Goal: Task Accomplishment & Management: Manage account settings

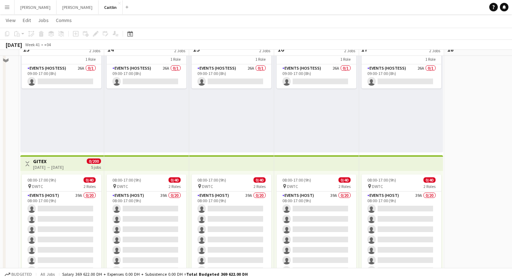
scroll to position [55, 0]
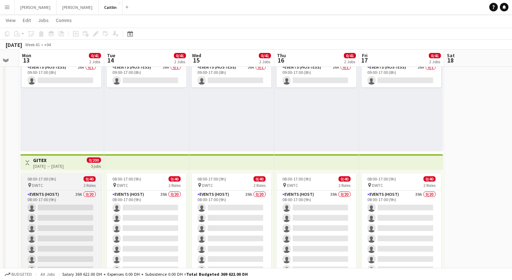
click at [75, 181] on div "08:00-17:00 (9h) 0/40" at bounding box center [62, 178] width 80 height 5
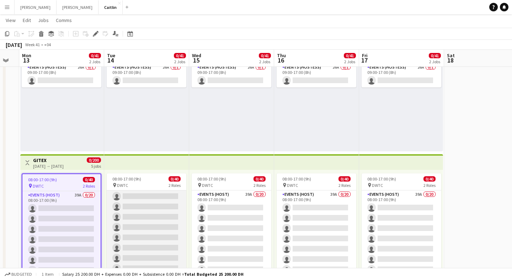
scroll to position [107, 0]
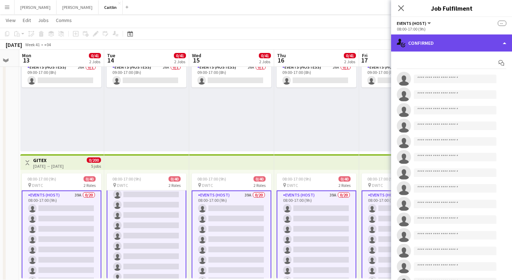
click at [451, 51] on div "single-neutral-actions-check-2 Confirmed" at bounding box center [451, 42] width 121 height 17
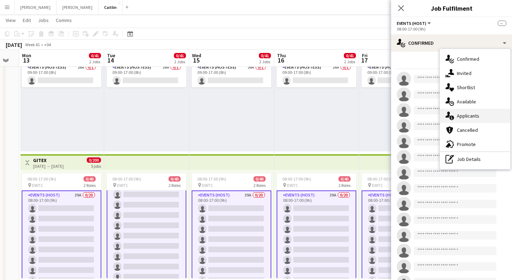
click at [469, 119] on div "single-neutral-actions-information Applicants" at bounding box center [475, 116] width 70 height 14
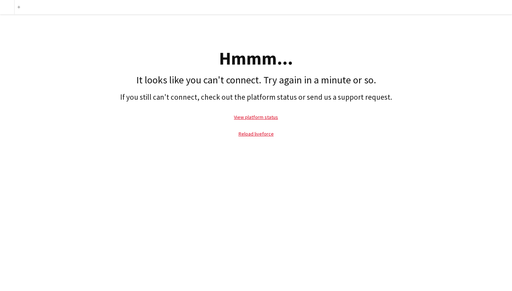
click at [257, 139] on p "Reload liveforce" at bounding box center [256, 134] width 505 height 16
click at [257, 138] on p "Reload liveforce" at bounding box center [256, 134] width 505 height 16
click at [257, 133] on link "Reload liveforce" at bounding box center [255, 134] width 35 height 6
click at [258, 133] on link "Reload liveforce" at bounding box center [255, 134] width 35 height 6
click at [251, 134] on link "Reload liveforce" at bounding box center [255, 134] width 35 height 6
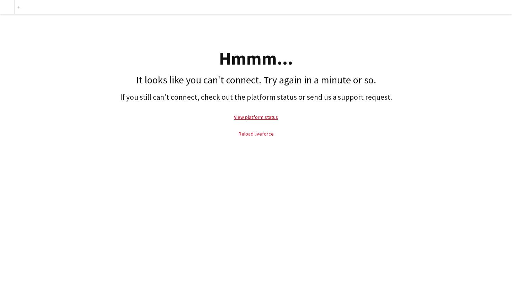
click at [251, 134] on link "Reload liveforce" at bounding box center [255, 134] width 35 height 6
click at [251, 133] on link "Reload liveforce" at bounding box center [255, 134] width 35 height 6
click at [256, 132] on link "Reload liveforce" at bounding box center [255, 134] width 35 height 6
click at [255, 135] on link "Reload liveforce" at bounding box center [255, 134] width 35 height 6
click at [255, 116] on link "View platform status" at bounding box center [256, 117] width 44 height 6
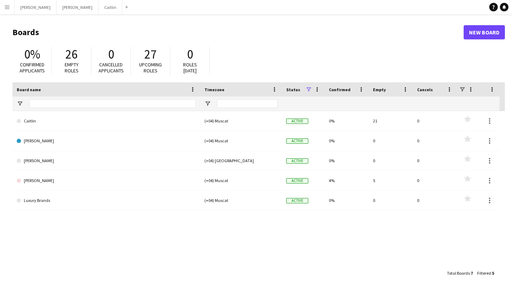
click at [6, 7] on app-icon "Menu" at bounding box center [7, 7] width 6 height 6
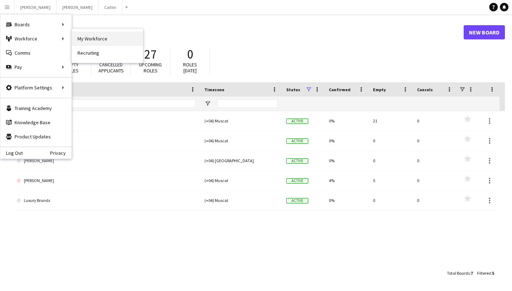
click at [89, 38] on link "My Workforce" at bounding box center [107, 39] width 71 height 14
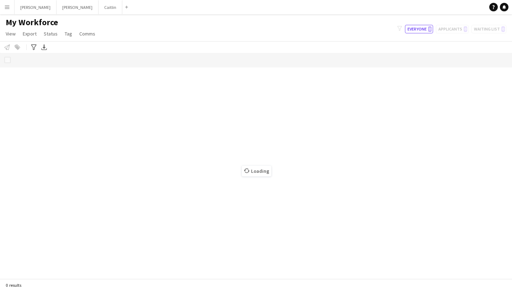
click at [7, 7] on app-icon "Menu" at bounding box center [7, 7] width 6 height 6
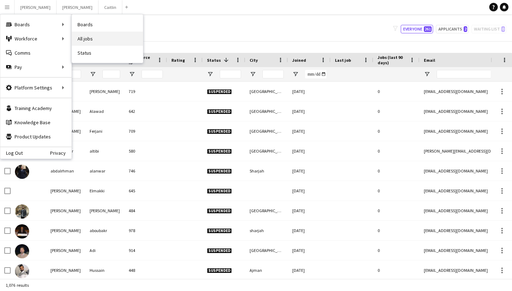
click at [98, 39] on link "All jobs" at bounding box center [107, 39] width 71 height 14
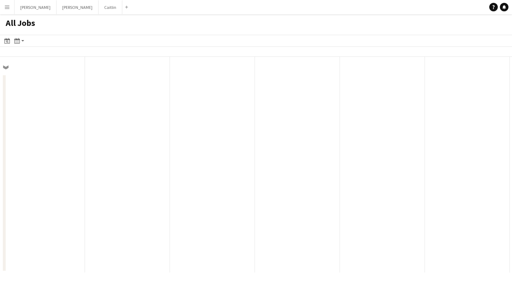
scroll to position [0, 170]
click at [0, 8] on button "Menu" at bounding box center [7, 7] width 14 height 14
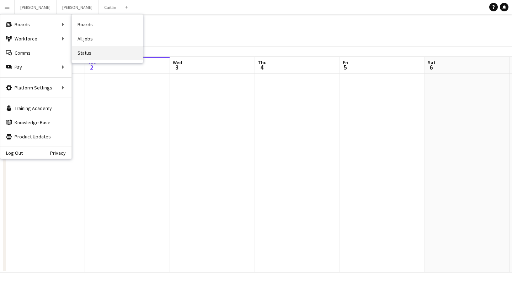
click at [90, 53] on link "Status" at bounding box center [107, 53] width 71 height 14
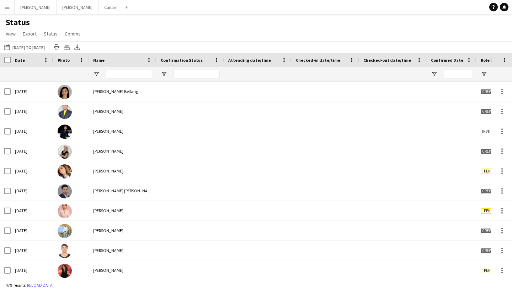
click at [12, 10] on button "Menu" at bounding box center [7, 7] width 14 height 14
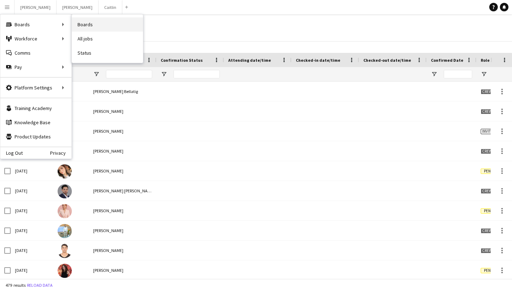
click at [92, 22] on link "Boards" at bounding box center [107, 24] width 71 height 14
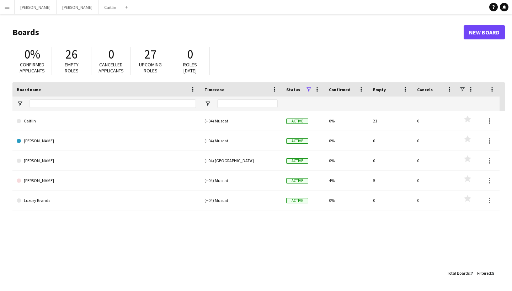
click at [6, 9] on app-icon "Menu" at bounding box center [7, 7] width 6 height 6
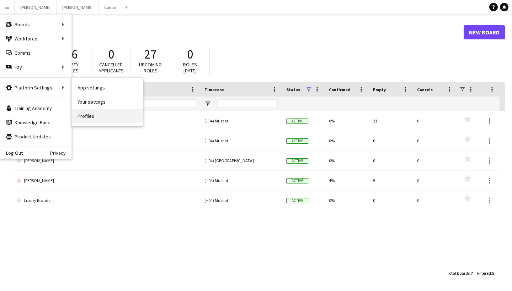
click at [102, 115] on link "Profiles" at bounding box center [107, 116] width 71 height 14
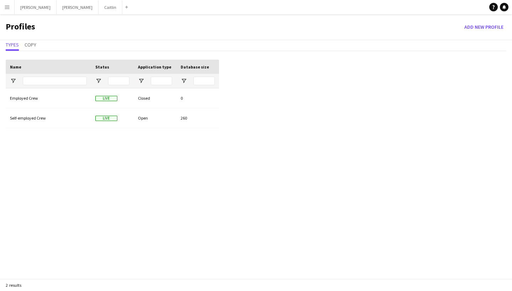
click at [8, 7] on app-icon "Menu" at bounding box center [7, 7] width 6 height 6
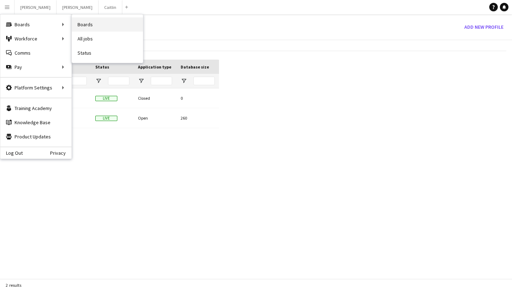
click at [102, 26] on link "Boards" at bounding box center [107, 24] width 71 height 14
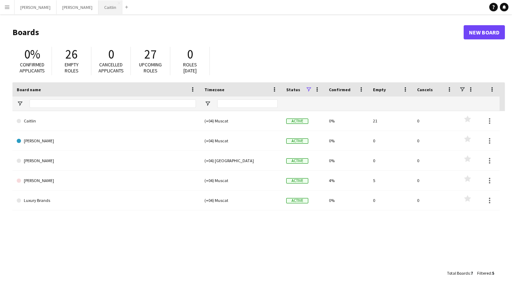
click at [98, 10] on button "[PERSON_NAME]" at bounding box center [110, 7] width 24 height 14
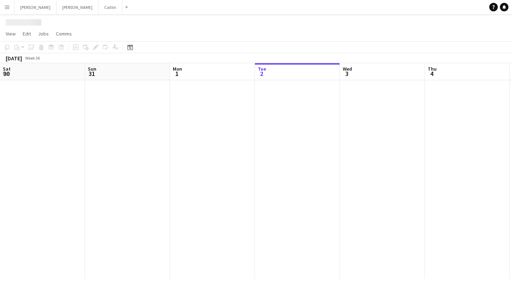
scroll to position [0, 170]
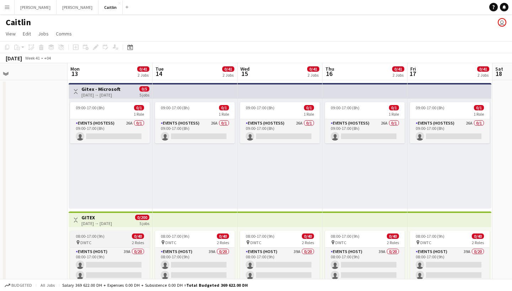
click at [96, 235] on span "08:00-17:00 (9h)" at bounding box center [90, 236] width 29 height 5
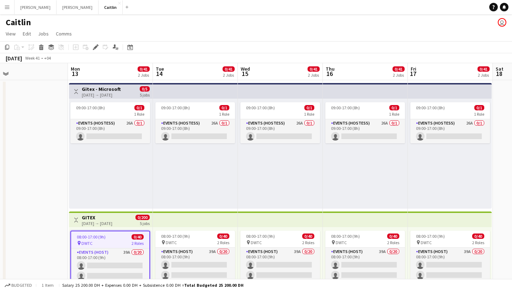
click at [123, 244] on div "pin DWTC 2 Roles" at bounding box center [110, 244] width 78 height 6
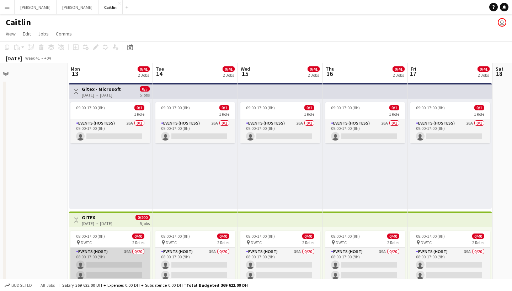
scroll to position [39, 0]
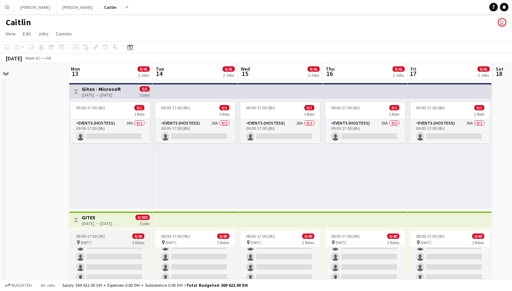
click at [120, 240] on div "pin DWTC 2 Roles" at bounding box center [110, 243] width 80 height 6
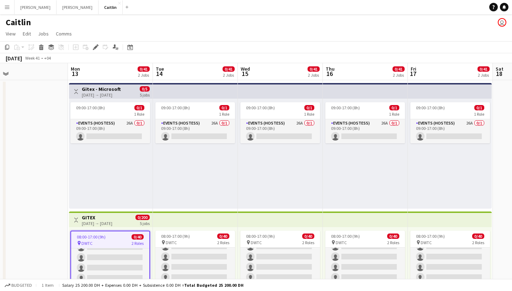
click at [120, 240] on app-job-card "08:00-17:00 (9h) 0/40 pin DWTC 2 Roles Events (Host) 39A 0/20 08:00-17:00 (9h) …" at bounding box center [110, 283] width 80 height 105
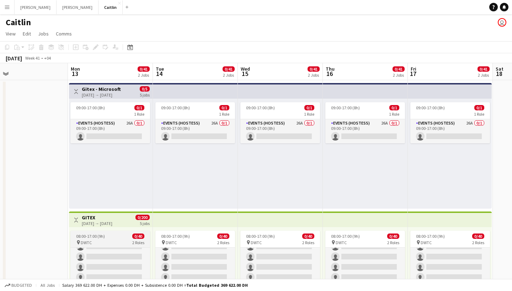
click at [120, 240] on div "pin DWTC 2 Roles" at bounding box center [110, 243] width 80 height 6
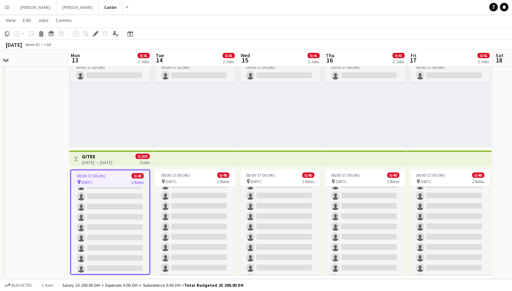
scroll to position [60, 0]
click at [112, 161] on div "[DATE] → [DATE]" at bounding box center [97, 162] width 31 height 5
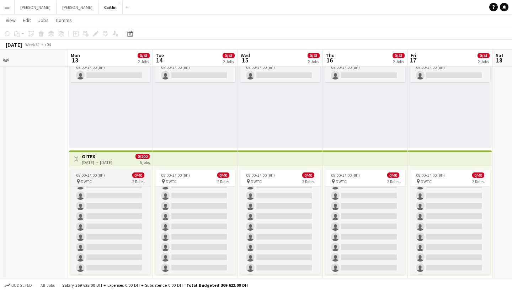
click at [121, 178] on div "08:00-17:00 (9h) 0/40" at bounding box center [110, 175] width 80 height 5
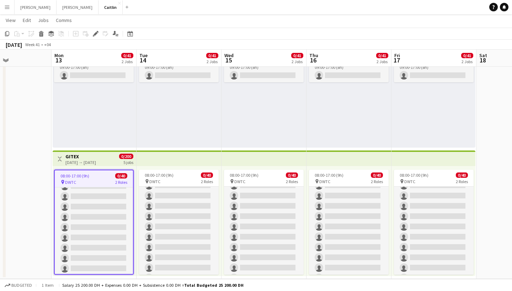
scroll to position [0, 203]
click at [105, 176] on div "08:00-17:00 (9h) 0/40" at bounding box center [94, 175] width 78 height 5
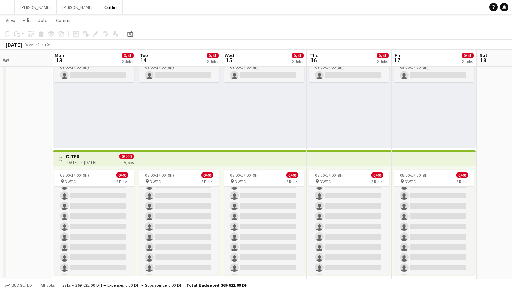
click at [96, 161] on div "[DATE] → [DATE]" at bounding box center [81, 162] width 31 height 5
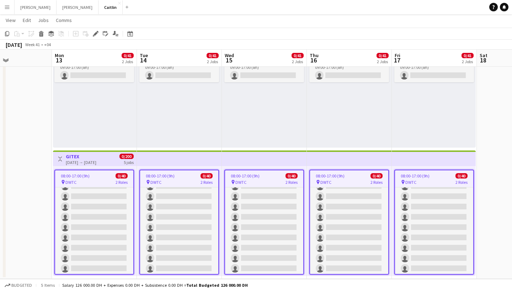
click at [77, 177] on span "08:00-17:00 (9h)" at bounding box center [75, 175] width 29 height 5
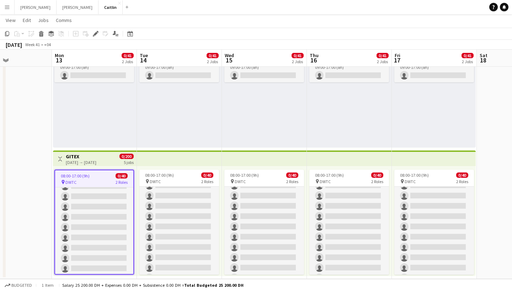
click at [77, 177] on span "08:00-17:00 (9h)" at bounding box center [75, 175] width 29 height 5
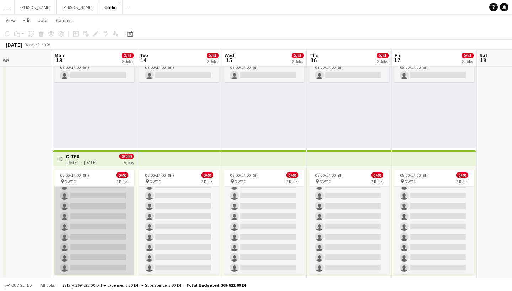
click at [86, 196] on app-card-role "Events (Host) 39A 0/20 08:00-17:00 (9h) single-neutral-actions single-neutral-a…" at bounding box center [94, 258] width 80 height 220
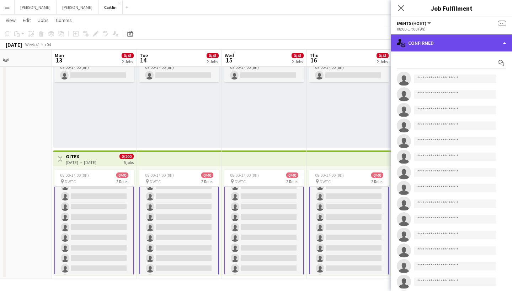
click at [443, 48] on div "single-neutral-actions-check-2 Confirmed" at bounding box center [451, 42] width 121 height 17
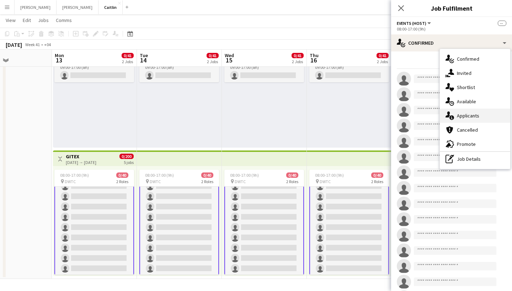
click at [459, 116] on span "Applicants" at bounding box center [468, 116] width 22 height 6
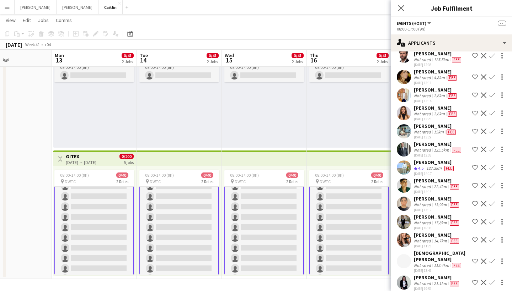
scroll to position [508, 0]
click at [431, 184] on div "Not rated" at bounding box center [423, 187] width 18 height 6
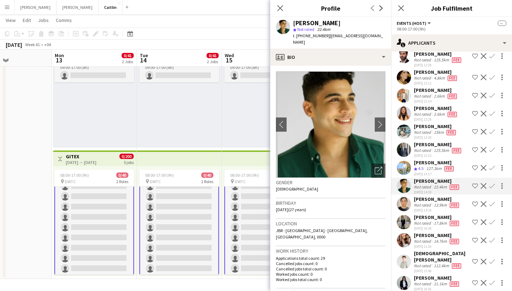
click at [430, 208] on div "28-08-2025 14:19" at bounding box center [437, 210] width 47 height 5
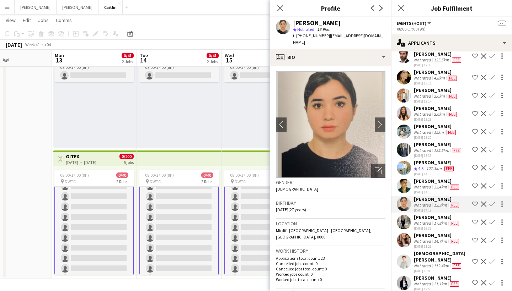
click at [432, 251] on div "Christian du Plessis" at bounding box center [441, 257] width 55 height 13
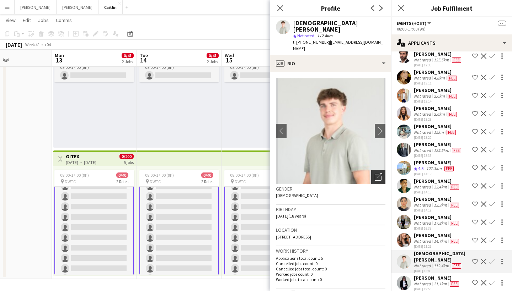
click at [380, 173] on icon "Open photos pop-in" at bounding box center [378, 176] width 7 height 7
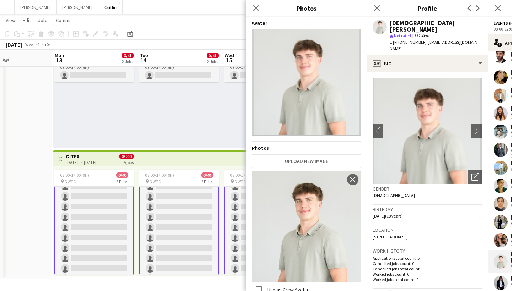
scroll to position [0, 0]
click at [371, 7] on div "Close pop-in" at bounding box center [377, 8] width 20 height 16
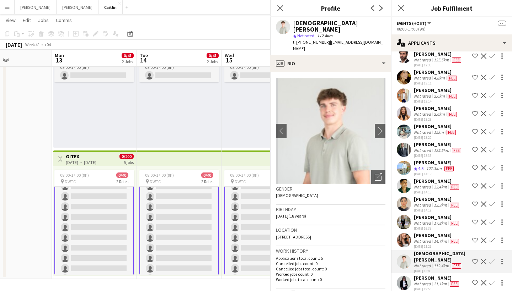
click at [375, 7] on icon "Previous" at bounding box center [373, 8] width 6 height 6
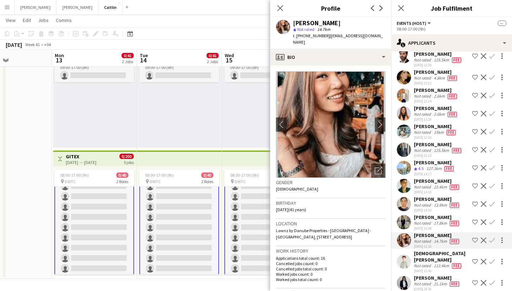
click at [285, 7] on div "Close pop-in" at bounding box center [280, 8] width 20 height 16
click at [281, 7] on icon at bounding box center [280, 8] width 7 height 7
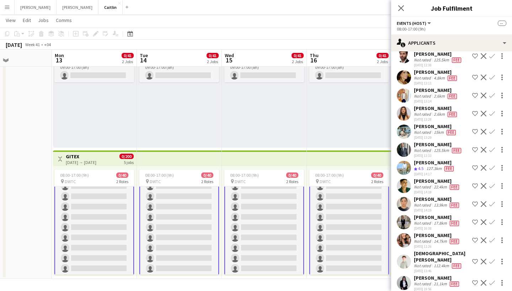
click at [429, 154] on div "28-08-2025 13:33" at bounding box center [438, 156] width 49 height 5
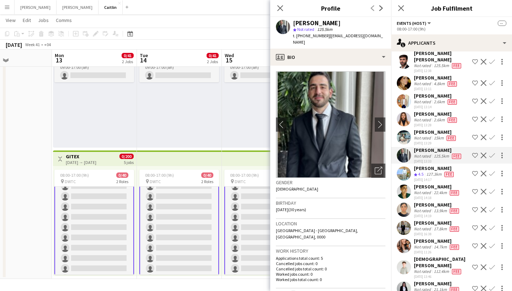
scroll to position [502, 0]
click at [429, 245] on div "Not rated" at bounding box center [423, 248] width 18 height 6
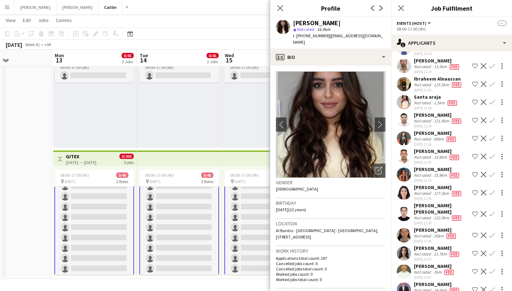
scroll to position [248, 0]
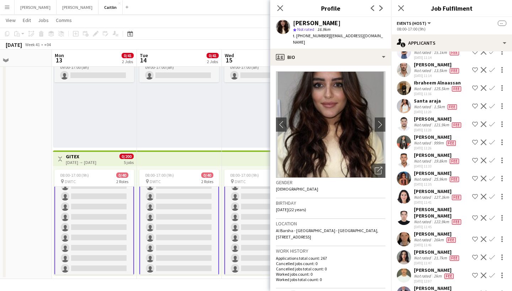
click at [430, 104] on div "Not rated" at bounding box center [423, 107] width 18 height 6
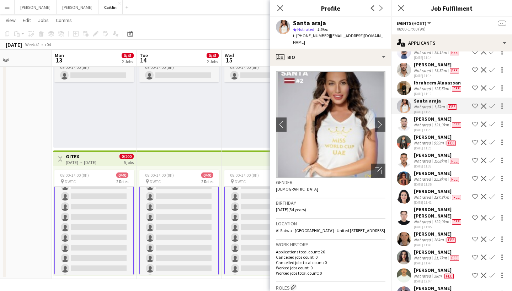
click at [425, 256] on div "Not rated" at bounding box center [423, 259] width 18 height 6
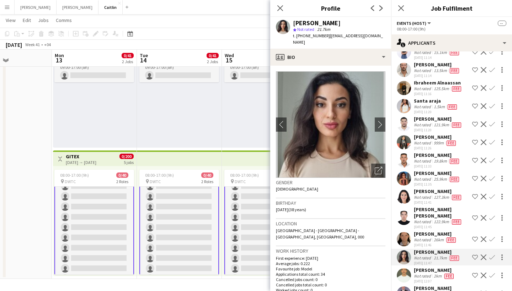
drag, startPoint x: 311, startPoint y: 23, endPoint x: 344, endPoint y: 23, distance: 33.1
click at [345, 23] on div "Marina Iakovleva" at bounding box center [339, 23] width 92 height 6
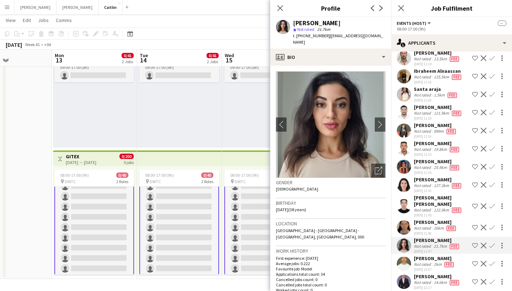
scroll to position [264, 0]
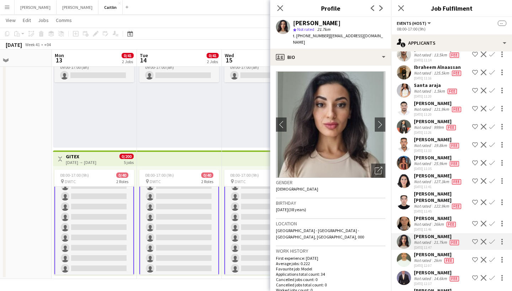
click at [431, 252] on div "Adnan Bouhsen" at bounding box center [434, 255] width 41 height 6
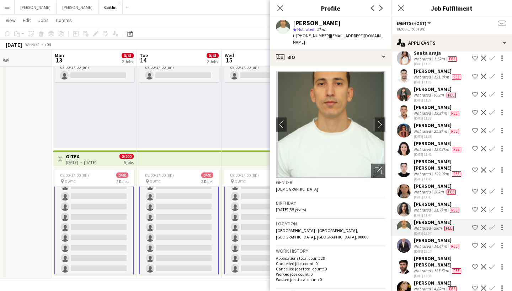
scroll to position [296, 0]
click at [429, 244] on div "Not rated" at bounding box center [423, 247] width 18 height 6
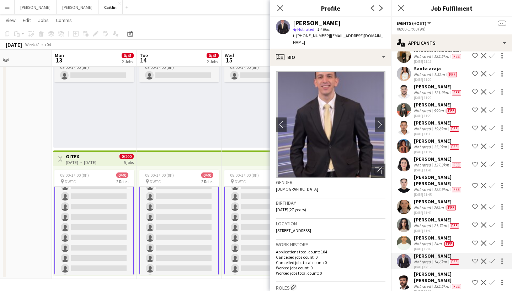
scroll to position [282, 0]
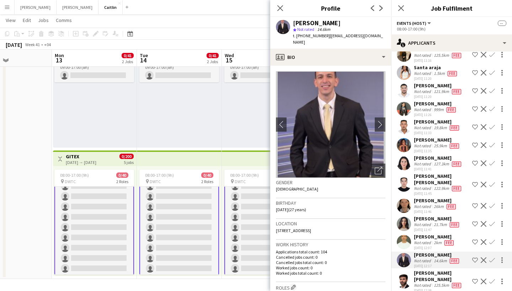
click at [432, 204] on div "26km" at bounding box center [438, 207] width 13 height 6
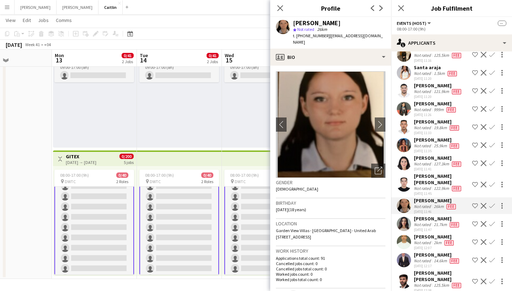
scroll to position [278, 0]
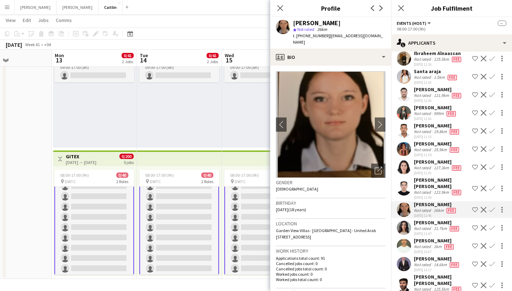
click at [431, 165] on div "Not rated" at bounding box center [423, 168] width 18 height 6
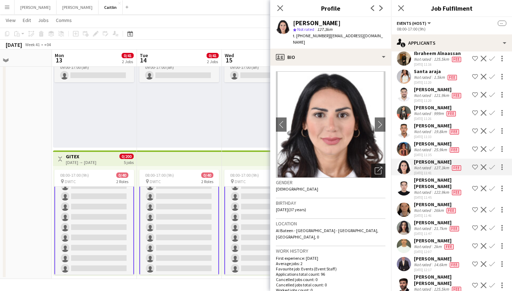
click at [376, 167] on icon "Open photos pop-in" at bounding box center [378, 170] width 7 height 7
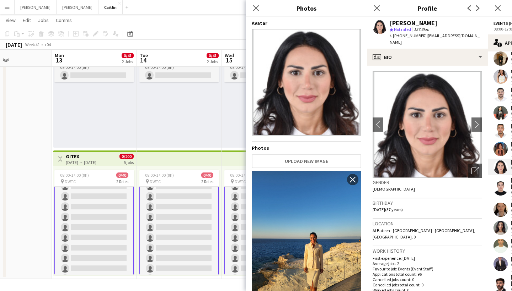
scroll to position [0, 0]
click at [375, 9] on icon "Close pop-in" at bounding box center [376, 8] width 7 height 7
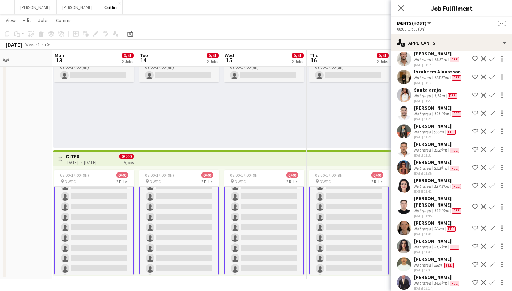
scroll to position [259, 0]
click at [421, 166] on div "Not rated" at bounding box center [423, 169] width 18 height 6
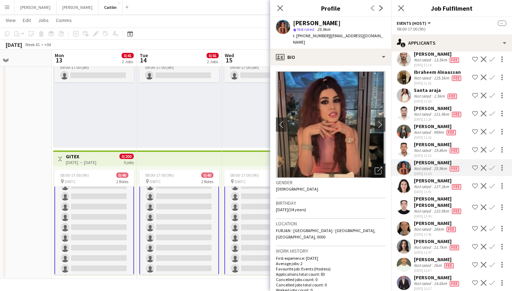
click at [379, 167] on icon "Open photos pop-in" at bounding box center [378, 170] width 7 height 7
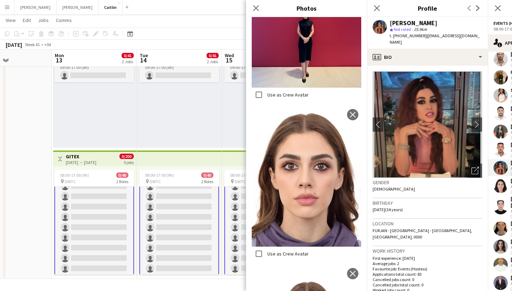
scroll to position [270, 0]
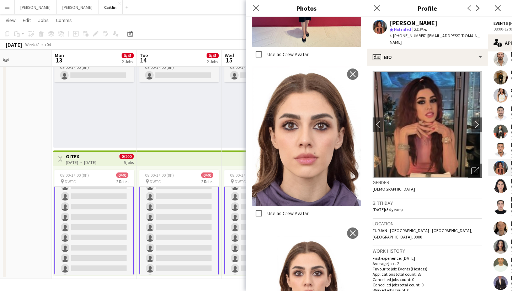
click at [379, 5] on icon "Close pop-in" at bounding box center [377, 8] width 6 height 6
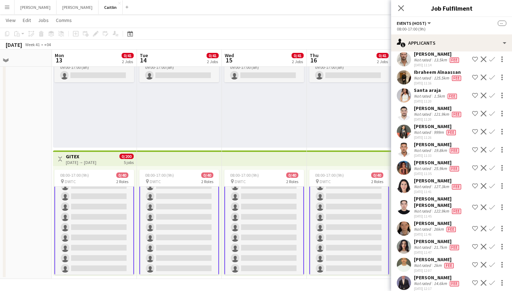
click at [428, 148] on div "Not rated" at bounding box center [423, 151] width 18 height 6
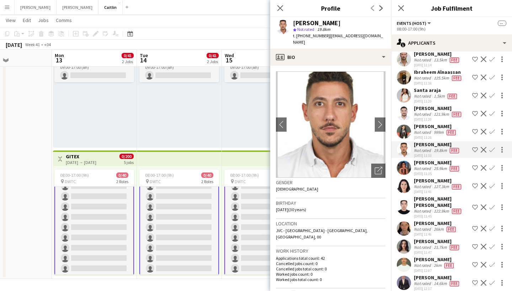
click at [424, 130] on div "Not rated" at bounding box center [423, 133] width 18 height 6
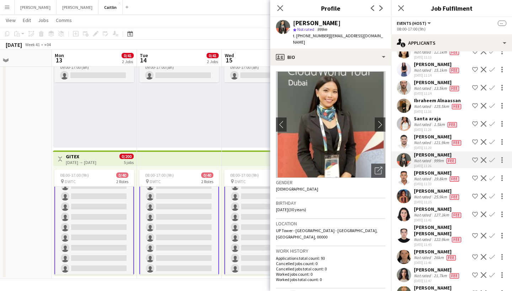
click at [423, 116] on div "Santa araja" at bounding box center [436, 119] width 44 height 6
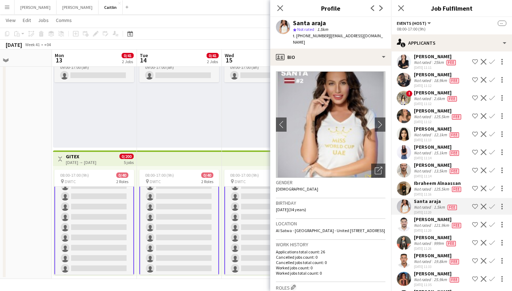
scroll to position [148, 0]
click at [422, 125] on div "Shoa Ishtiaq Ahmed" at bounding box center [437, 128] width 47 height 6
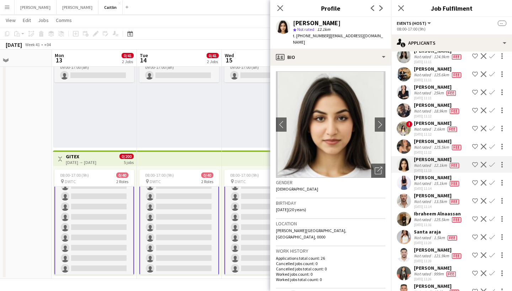
scroll to position [116, 0]
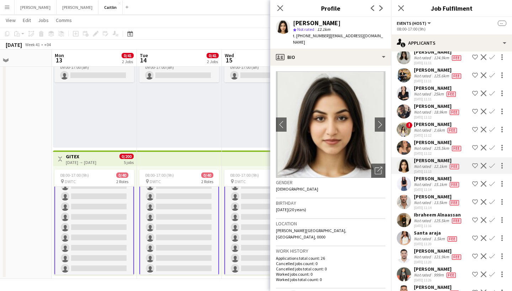
click at [427, 146] on div "Not rated" at bounding box center [423, 149] width 18 height 6
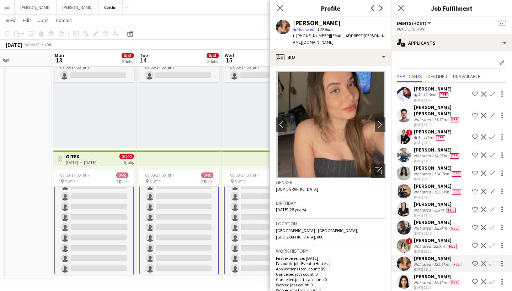
scroll to position [0, 0]
click at [281, 6] on icon "Close pop-in" at bounding box center [280, 8] width 7 height 7
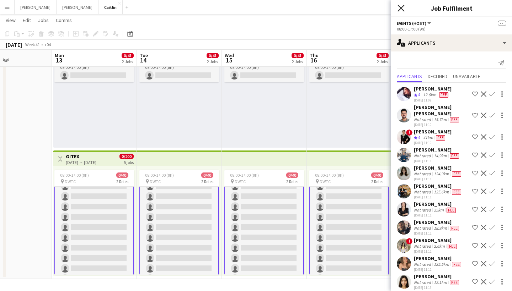
click at [401, 5] on icon "Close pop-in" at bounding box center [400, 8] width 7 height 7
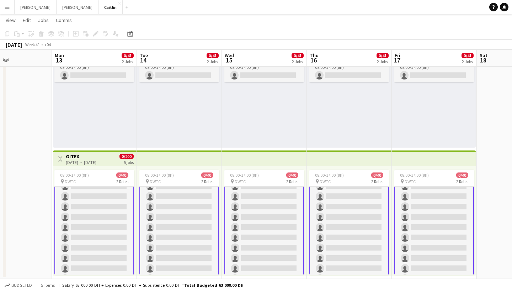
click at [10, 10] on button "Menu" at bounding box center [7, 7] width 14 height 14
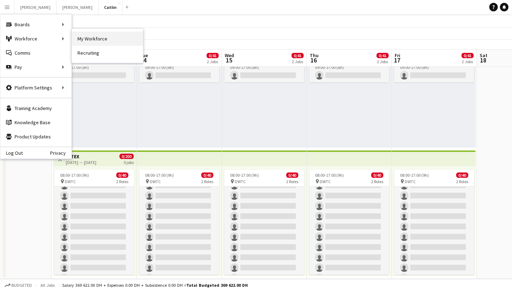
click at [81, 36] on link "My Workforce" at bounding box center [107, 39] width 71 height 14
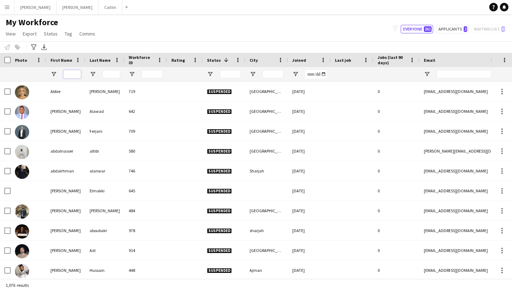
click at [73, 76] on input "First Name Filter Input" at bounding box center [72, 74] width 18 height 9
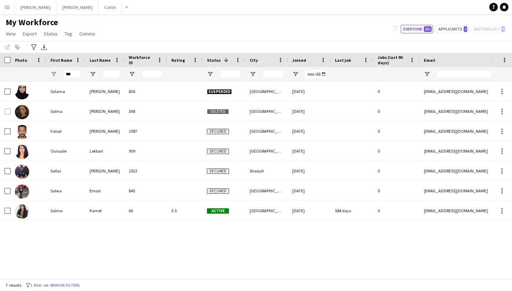
click at [72, 238] on div "Ouissale Lekbari 959 Declined Dubai 30-12-2024 0 lekbari.w95@gmail.com +9715445…" at bounding box center [245, 180] width 490 height 197
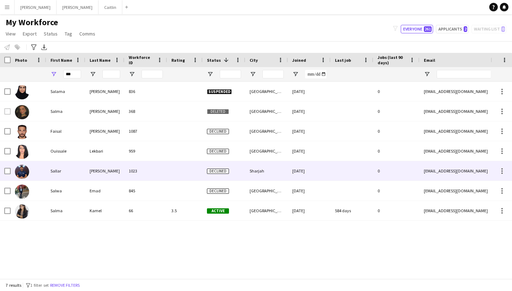
click at [85, 170] on div "Sallar" at bounding box center [65, 171] width 39 height 20
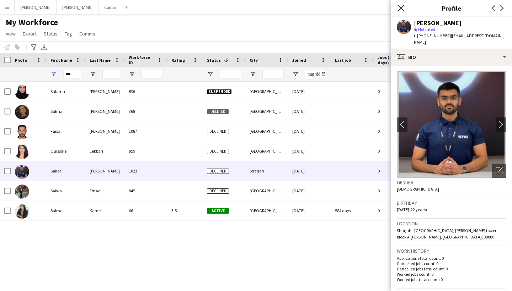
click at [401, 7] on icon "Close pop-in" at bounding box center [400, 8] width 7 height 7
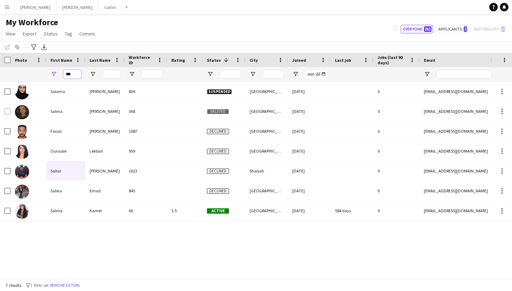
click at [75, 74] on input "***" at bounding box center [72, 74] width 18 height 9
type input "*"
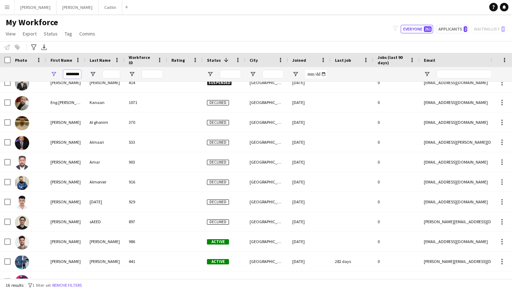
scroll to position [108, 0]
type input "*"
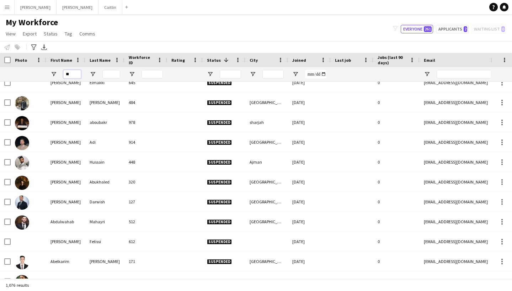
type input "*"
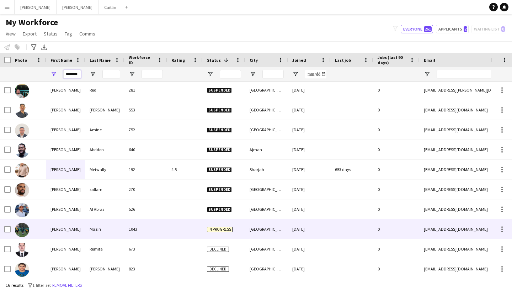
scroll to position [1, 0]
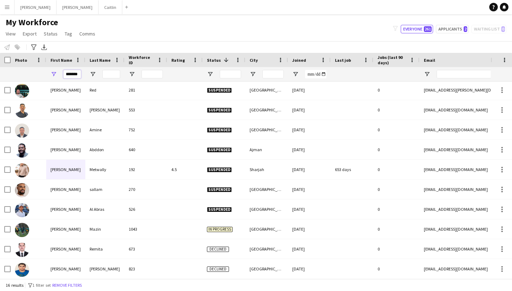
type input "*******"
click at [123, 29] on div "My Workforce View Views Default view New view Update view Delete view Edit name…" at bounding box center [256, 29] width 512 height 24
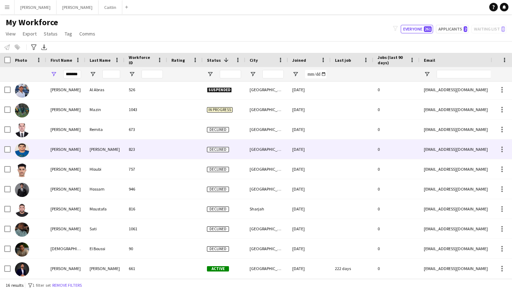
scroll to position [121, 0]
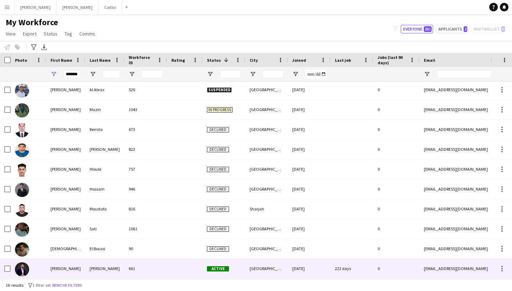
click at [98, 263] on div "[PERSON_NAME]" at bounding box center [104, 269] width 39 height 20
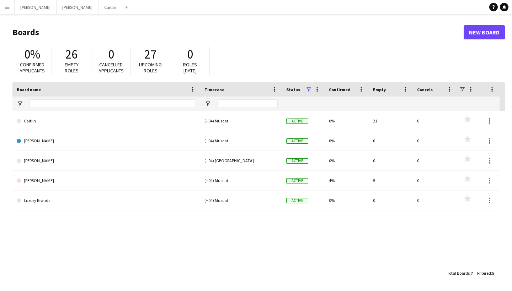
click at [6, 11] on button "Menu" at bounding box center [7, 7] width 14 height 14
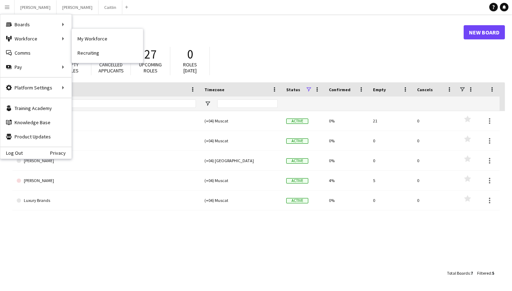
click at [101, 28] on h1 "Boards" at bounding box center [237, 32] width 451 height 11
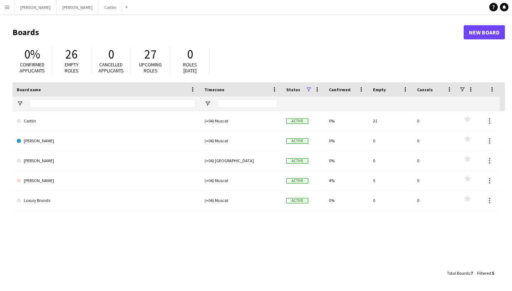
click at [101, 29] on h1 "Boards" at bounding box center [237, 32] width 451 height 11
click at [7, 7] on app-icon "Menu" at bounding box center [7, 7] width 6 height 6
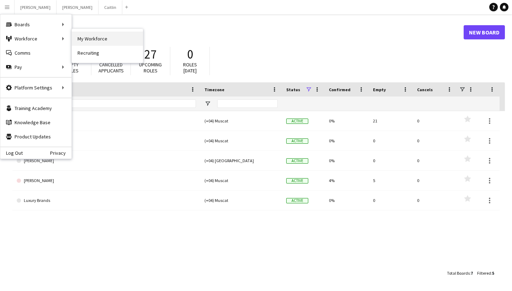
click at [88, 38] on link "My Workforce" at bounding box center [107, 39] width 71 height 14
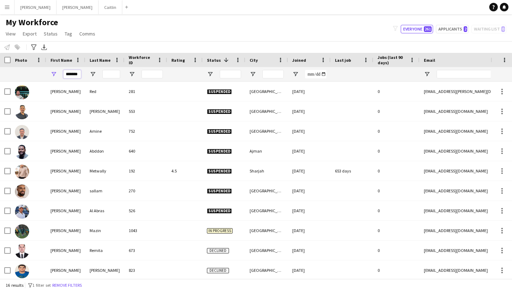
click at [77, 73] on input "*******" at bounding box center [72, 74] width 18 height 9
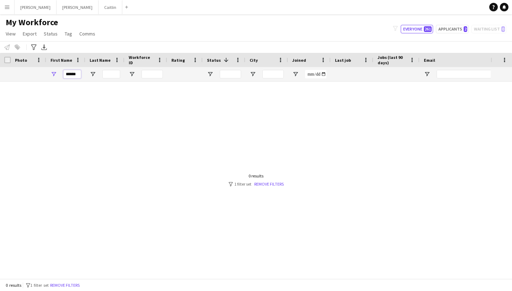
type input "******"
click at [3, 10] on button "Menu" at bounding box center [7, 7] width 14 height 14
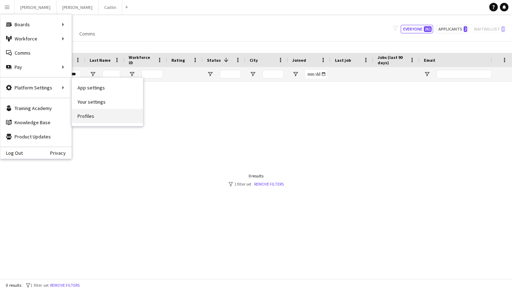
click at [90, 117] on link "Profiles" at bounding box center [107, 116] width 71 height 14
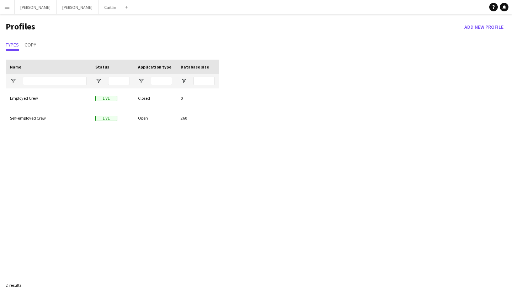
click at [10, 5] on button "Menu" at bounding box center [7, 7] width 14 height 14
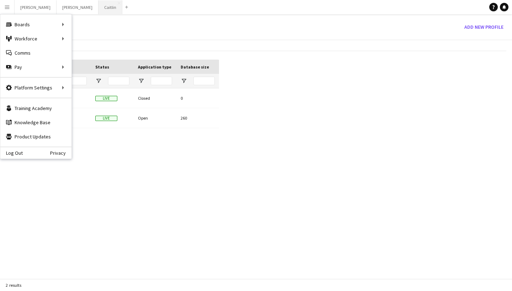
click at [98, 9] on button "[PERSON_NAME]" at bounding box center [110, 7] width 24 height 14
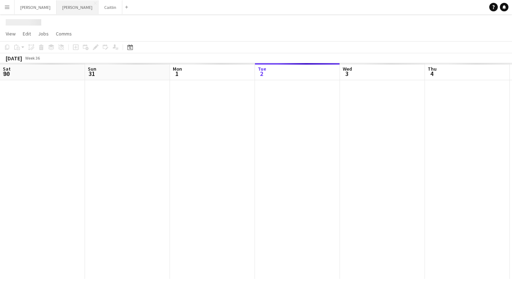
scroll to position [0, 170]
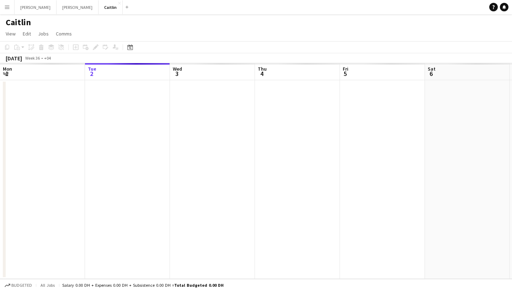
click at [9, 1] on button "Menu" at bounding box center [7, 7] width 14 height 14
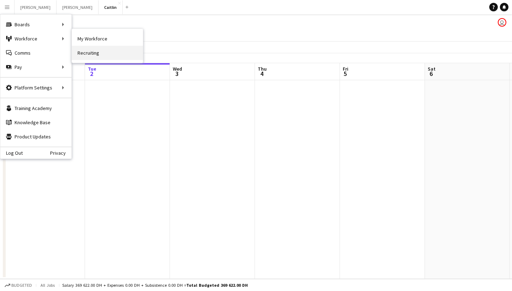
click at [86, 55] on link "Recruiting" at bounding box center [107, 53] width 71 height 14
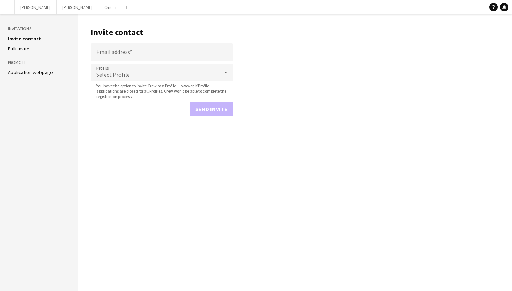
click at [4, 3] on button "Menu" at bounding box center [7, 7] width 14 height 14
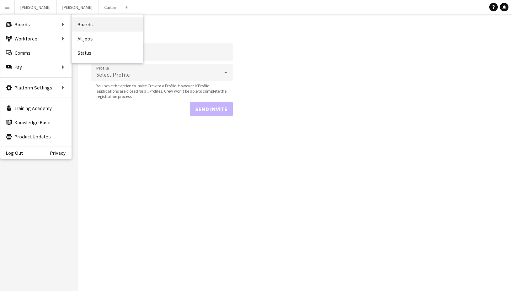
click at [84, 23] on link "Boards" at bounding box center [107, 24] width 71 height 14
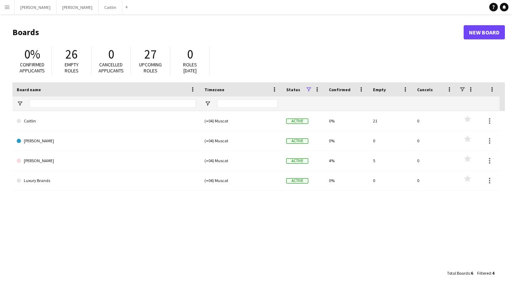
click at [478, 37] on link "New Board" at bounding box center [483, 32] width 41 height 14
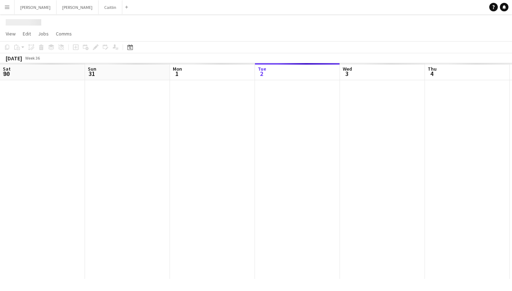
scroll to position [0, 170]
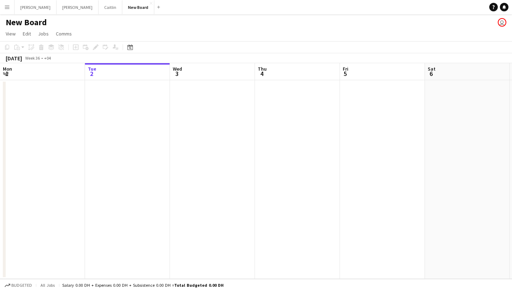
click at [9, 7] on app-icon "Menu" at bounding box center [7, 7] width 6 height 6
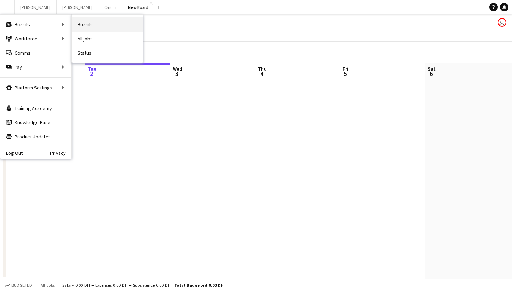
click at [87, 25] on link "Boards" at bounding box center [107, 24] width 71 height 14
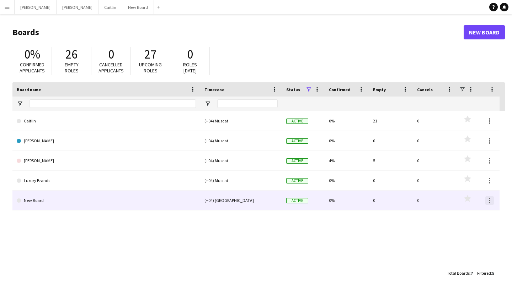
click at [488, 201] on div at bounding box center [489, 201] width 9 height 9
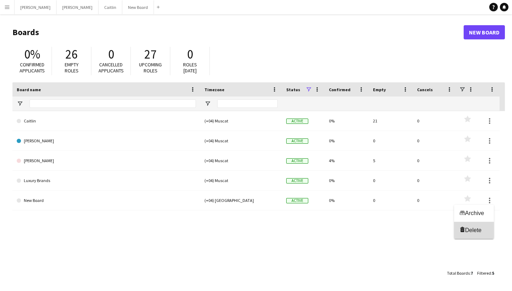
click at [480, 227] on button "Delete [GEOGRAPHIC_DATA]" at bounding box center [474, 230] width 40 height 17
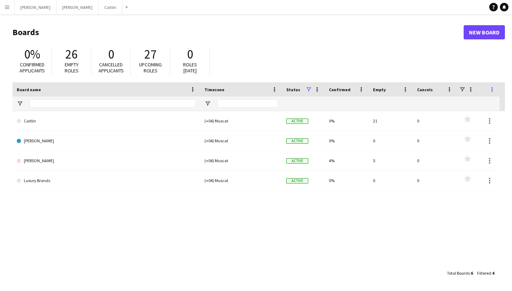
click at [493, 91] on span at bounding box center [492, 89] width 6 height 6
click at [358, 70] on div "0% Confirmed applicants 26 Empty roles 0 Cancelled applicants 27 Upcoming roles…" at bounding box center [258, 62] width 492 height 39
click at [18, 103] on span "Open Filter Menu" at bounding box center [20, 104] width 6 height 6
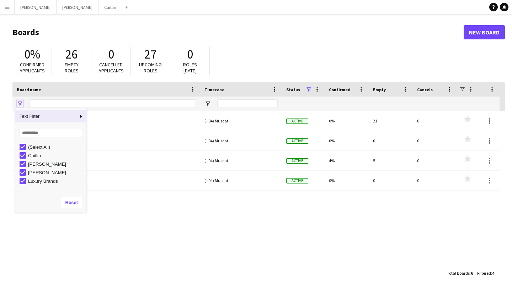
click at [18, 103] on span "Open Filter Menu" at bounding box center [20, 104] width 6 height 6
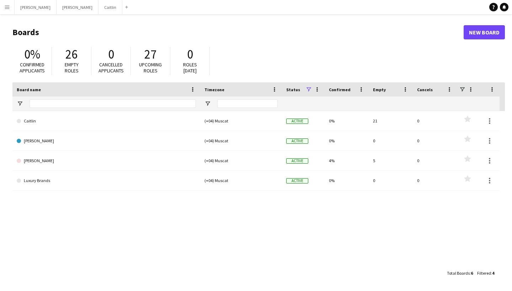
click at [86, 36] on h1 "Boards" at bounding box center [237, 32] width 451 height 11
click at [28, 44] on div "0% Confirmed applicants 26 Empty roles 0 Cancelled applicants 27 Upcoming roles…" at bounding box center [258, 62] width 492 height 39
click at [28, 30] on h1 "Boards" at bounding box center [237, 32] width 451 height 11
click at [10, 7] on button "Menu" at bounding box center [7, 7] width 14 height 14
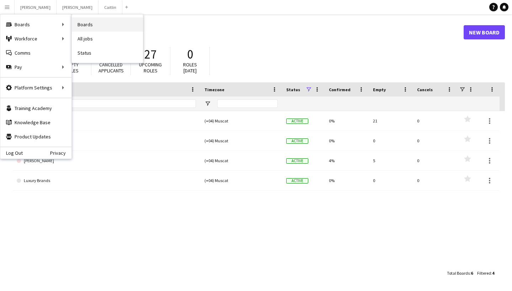
click at [140, 25] on link "Boards" at bounding box center [107, 24] width 71 height 14
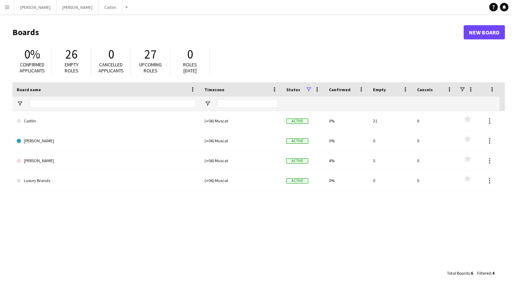
click at [481, 33] on link "New Board" at bounding box center [483, 32] width 41 height 14
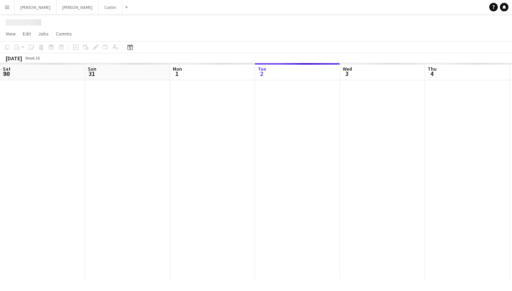
scroll to position [0, 170]
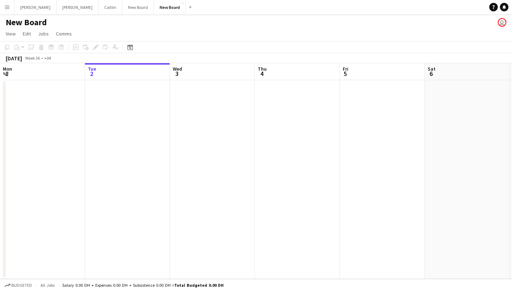
click at [9, 10] on button "Menu" at bounding box center [7, 7] width 14 height 14
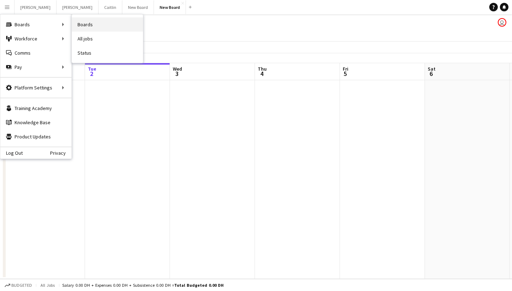
click at [77, 26] on link "Boards" at bounding box center [107, 24] width 71 height 14
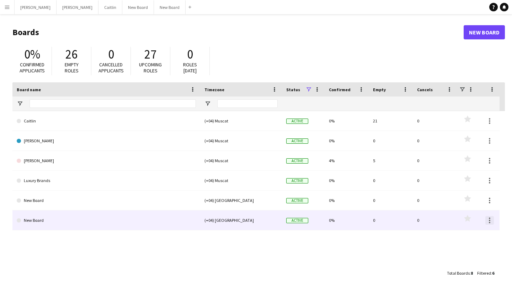
click at [491, 224] on div at bounding box center [489, 220] width 9 height 9
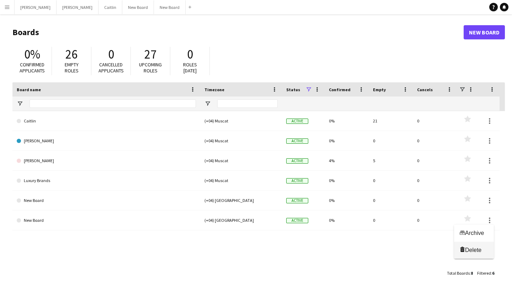
click at [478, 247] on span "Delete" at bounding box center [473, 250] width 16 height 6
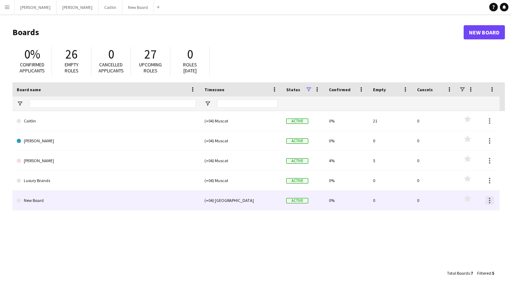
click at [490, 201] on div at bounding box center [489, 200] width 1 height 1
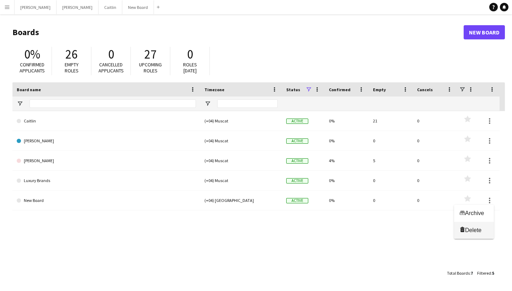
click at [488, 229] on span "Delete [GEOGRAPHIC_DATA]" at bounding box center [474, 230] width 28 height 7
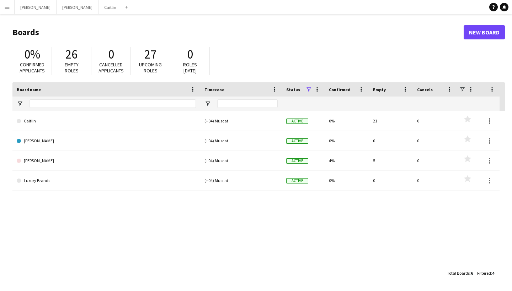
click at [80, 92] on div "Board name" at bounding box center [102, 89] width 171 height 11
click at [80, 92] on div "Board name 1" at bounding box center [102, 89] width 171 height 11
click at [107, 93] on div "Board name 1" at bounding box center [102, 89] width 171 height 11
click at [8, 6] on app-icon "Menu" at bounding box center [7, 7] width 6 height 6
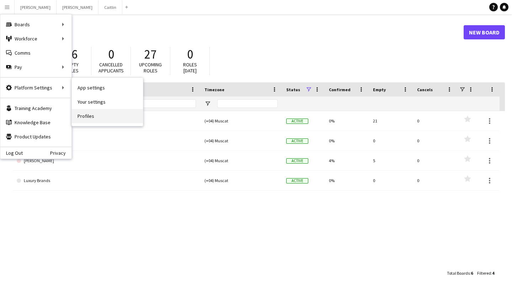
click at [89, 113] on link "Profiles" at bounding box center [107, 116] width 71 height 14
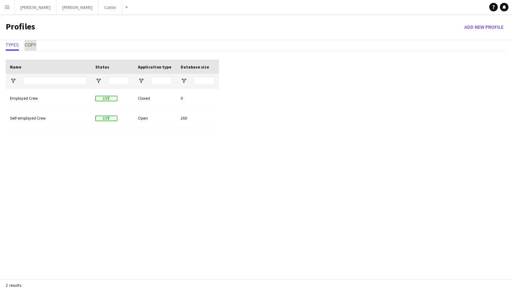
click at [34, 47] on span "Copy" at bounding box center [31, 44] width 12 height 5
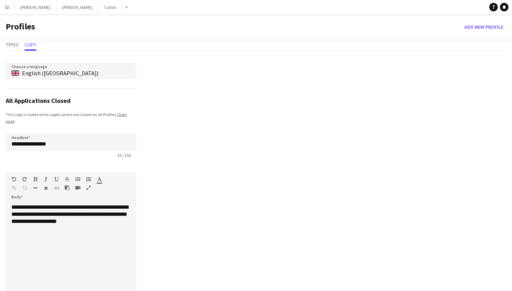
click at [4, 4] on button "Menu" at bounding box center [7, 7] width 14 height 14
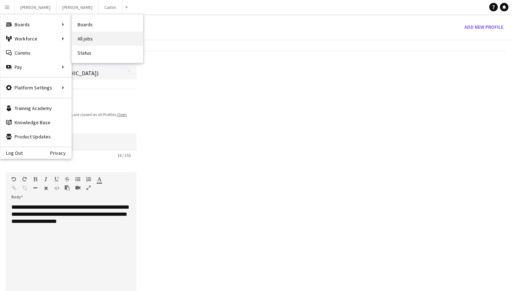
click at [88, 41] on link "All jobs" at bounding box center [107, 39] width 71 height 14
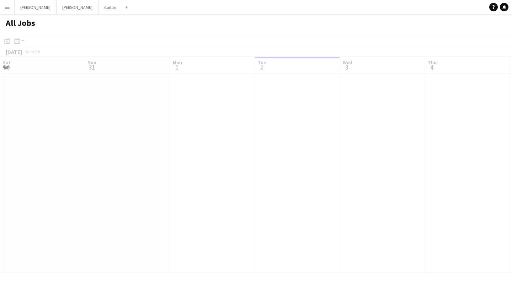
scroll to position [0, 170]
click at [11, 9] on button "Menu" at bounding box center [7, 7] width 14 height 14
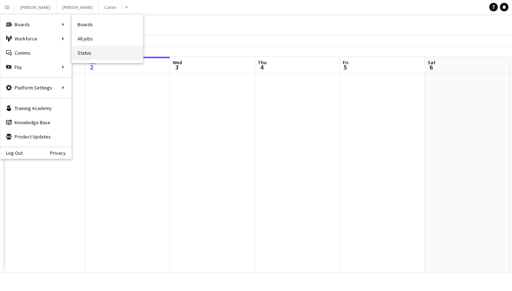
click at [87, 49] on link "Status" at bounding box center [107, 53] width 71 height 14
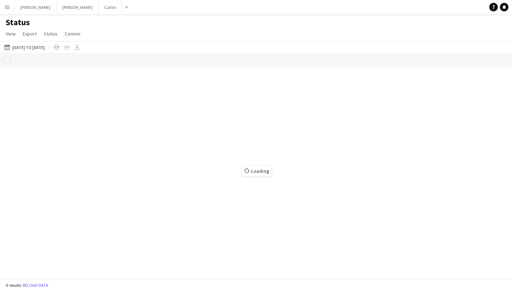
click at [10, 10] on button "Menu" at bounding box center [7, 7] width 14 height 14
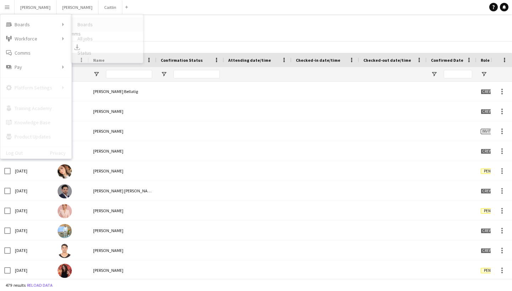
click at [80, 25] on link "Boards" at bounding box center [107, 24] width 71 height 14
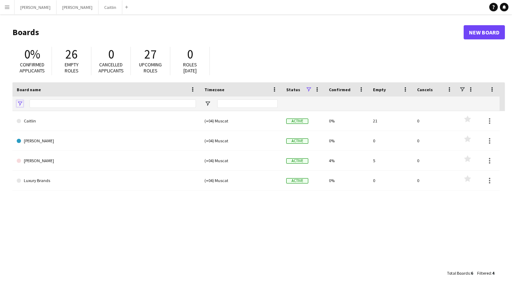
click at [21, 103] on span "Open Filter Menu" at bounding box center [20, 104] width 6 height 6
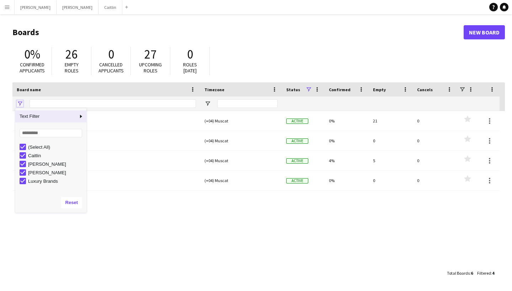
click at [21, 103] on span "Open Filter Menu" at bounding box center [20, 104] width 6 height 6
click at [11, 10] on button "Menu" at bounding box center [7, 7] width 14 height 14
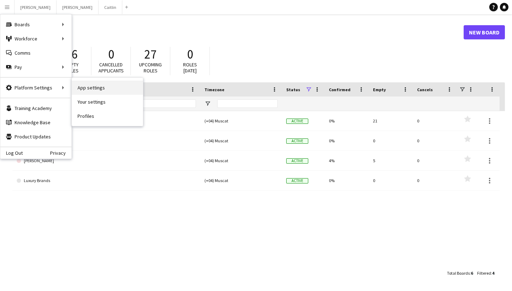
click at [95, 89] on link "App settings" at bounding box center [107, 88] width 71 height 14
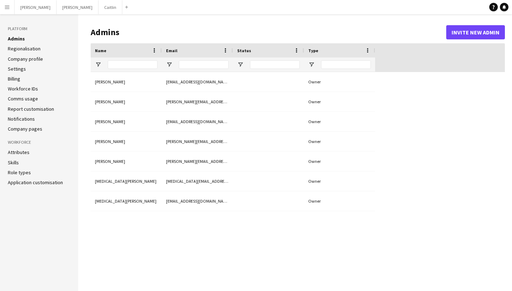
type input "**********"
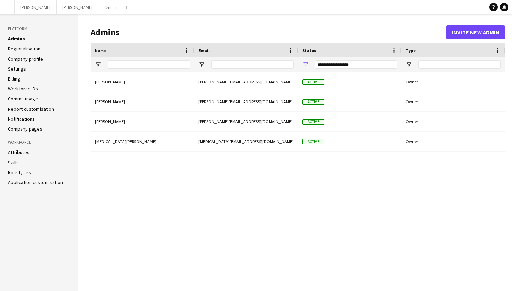
click at [470, 33] on button "Invite new admin" at bounding box center [475, 32] width 59 height 14
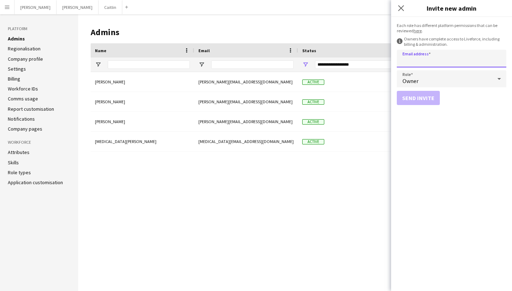
click at [454, 59] on input "Email address" at bounding box center [451, 59] width 109 height 18
type input "**********"
click at [447, 80] on div "Owner" at bounding box center [444, 78] width 95 height 17
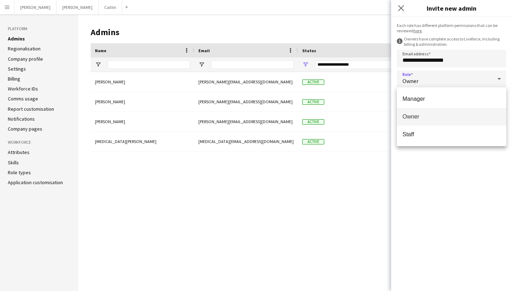
click at [325, 164] on div at bounding box center [256, 145] width 512 height 291
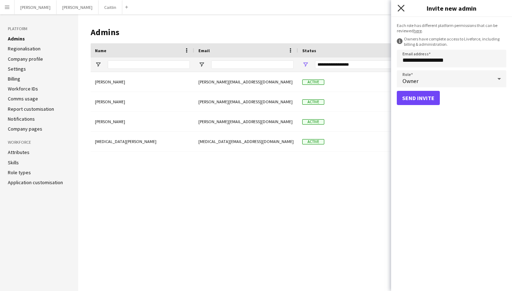
click at [402, 9] on icon "Close pop-in" at bounding box center [400, 8] width 7 height 7
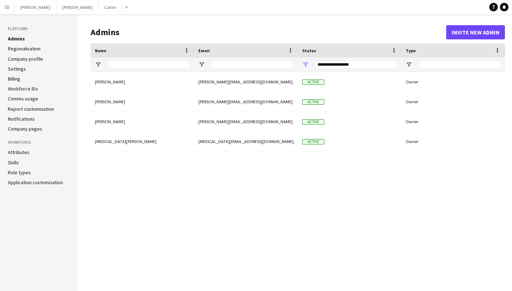
click at [464, 31] on button "Invite new admin" at bounding box center [475, 32] width 59 height 14
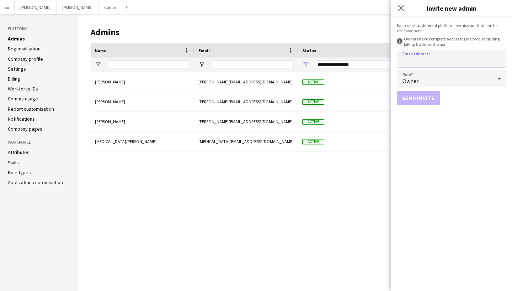
click at [457, 57] on input "Email address" at bounding box center [451, 59] width 109 height 18
type input "**********"
click at [419, 97] on button "Send invite" at bounding box center [418, 98] width 43 height 14
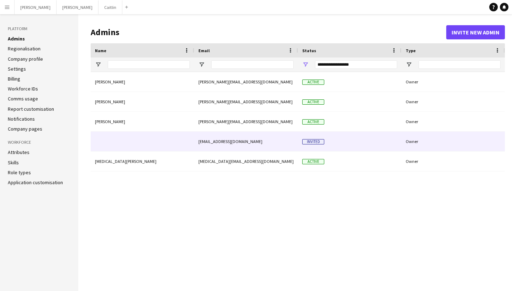
click at [337, 148] on div "Invited" at bounding box center [349, 142] width 103 height 20
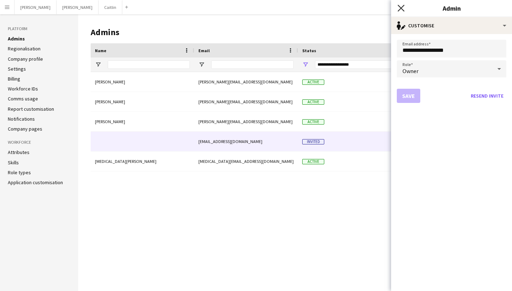
click at [403, 8] on icon "Close pop-in" at bounding box center [400, 8] width 7 height 7
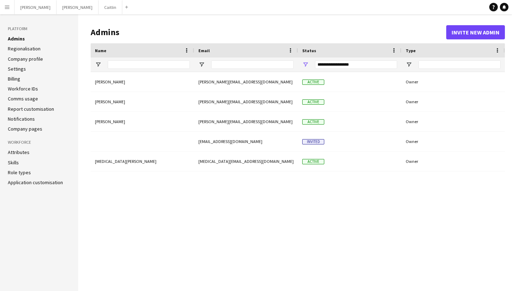
click at [11, 4] on button "Menu" at bounding box center [7, 7] width 14 height 14
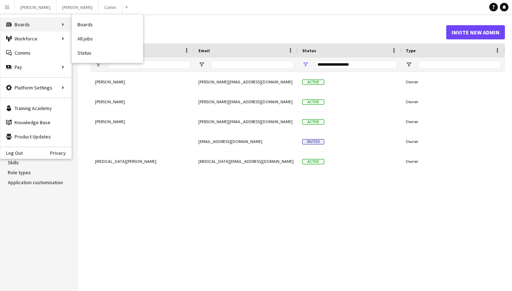
click at [47, 24] on div "Boards Boards" at bounding box center [35, 24] width 71 height 14
click at [60, 23] on div "Boards Boards" at bounding box center [35, 24] width 71 height 14
click at [79, 23] on link "Boards" at bounding box center [107, 24] width 71 height 14
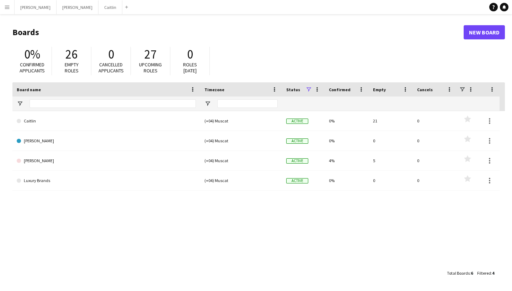
click at [500, 29] on link "New Board" at bounding box center [483, 32] width 41 height 14
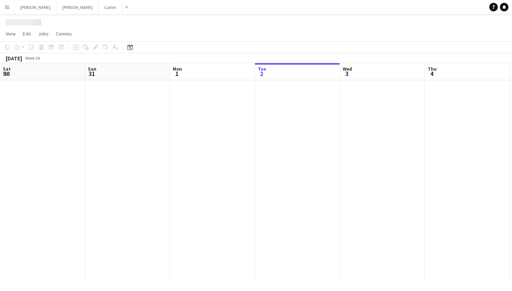
scroll to position [0, 170]
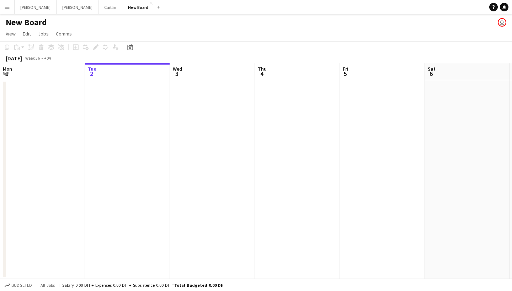
click at [6, 12] on button "Menu" at bounding box center [7, 7] width 14 height 14
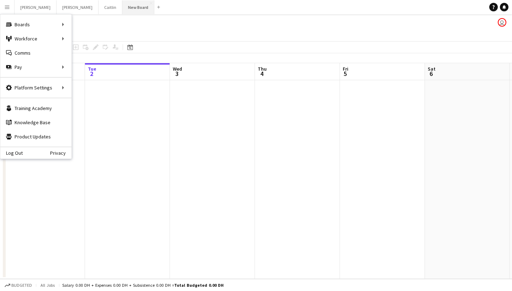
click at [122, 8] on button "New Board Close" at bounding box center [138, 7] width 32 height 14
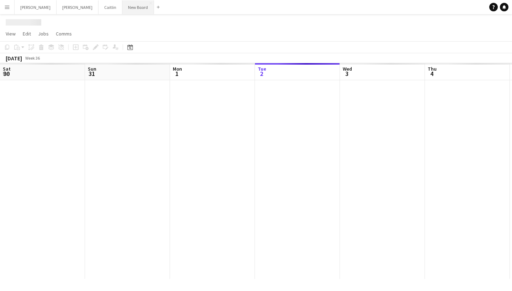
scroll to position [0, 170]
click at [122, 8] on button "New Board Close" at bounding box center [138, 7] width 32 height 14
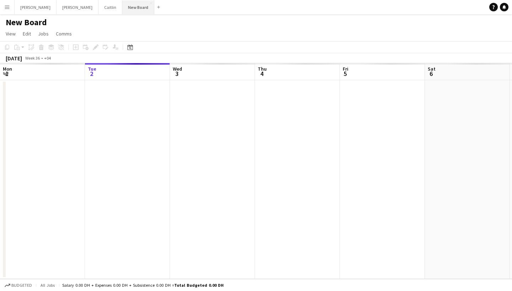
click at [122, 8] on button "New Board Close" at bounding box center [138, 7] width 32 height 14
click at [122, 6] on button "New Board Close" at bounding box center [138, 7] width 32 height 14
click at [35, 21] on h1 "New Board" at bounding box center [26, 22] width 41 height 11
click at [23, 34] on span "Edit" at bounding box center [27, 34] width 8 height 6
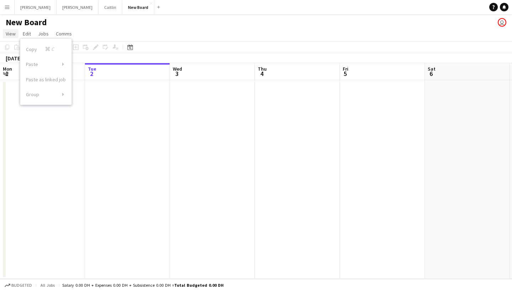
click at [14, 34] on span "View" at bounding box center [11, 34] width 10 height 6
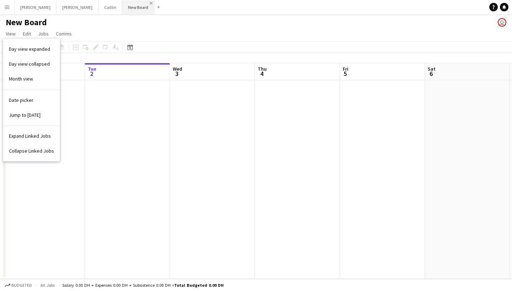
click at [150, 3] on app-icon "Close" at bounding box center [151, 3] width 3 height 3
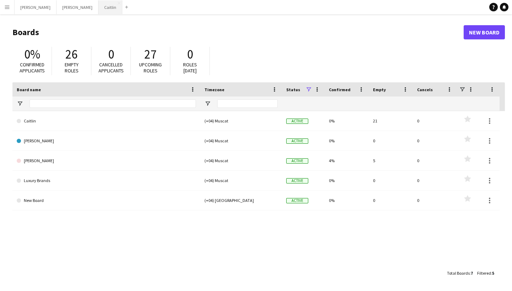
click at [98, 9] on button "[PERSON_NAME]" at bounding box center [110, 7] width 24 height 14
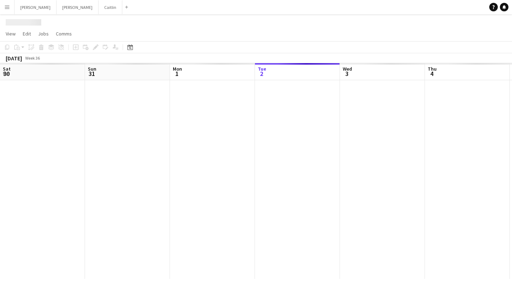
scroll to position [0, 170]
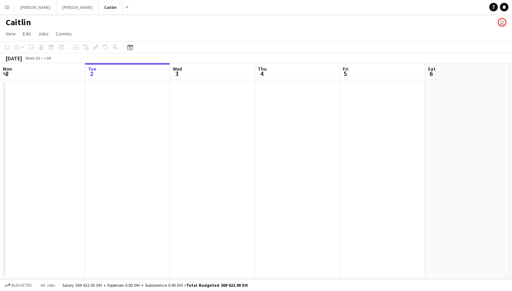
click at [9, 10] on button "Menu" at bounding box center [7, 7] width 14 height 14
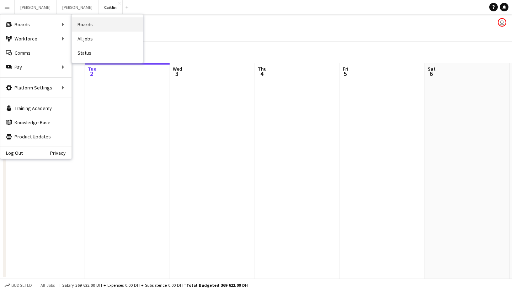
click at [91, 20] on link "Boards" at bounding box center [107, 24] width 71 height 14
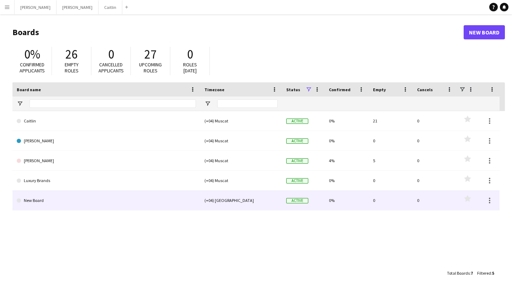
click at [29, 202] on link "New Board" at bounding box center [106, 201] width 179 height 20
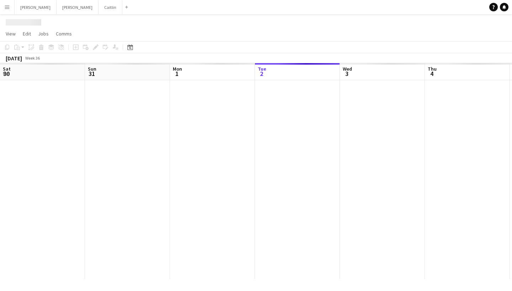
scroll to position [0, 170]
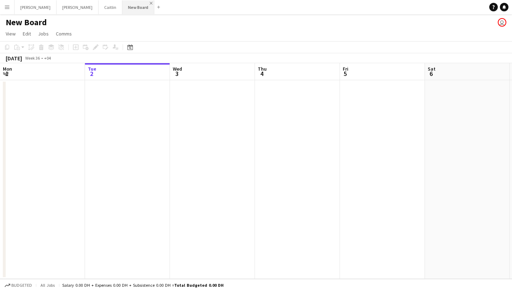
click at [150, 4] on app-icon "Close" at bounding box center [151, 3] width 3 height 3
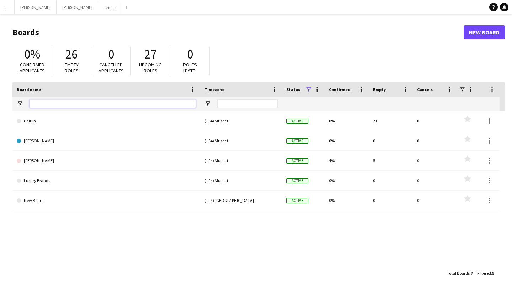
click at [91, 104] on input "Board name Filter Input" at bounding box center [113, 104] width 166 height 9
click at [395, 45] on div "0% Confirmed applicants 26 Empty roles 0 Cancelled applicants 27 Upcoming roles…" at bounding box center [258, 62] width 492 height 39
click at [98, 10] on button "[PERSON_NAME]" at bounding box center [110, 7] width 24 height 14
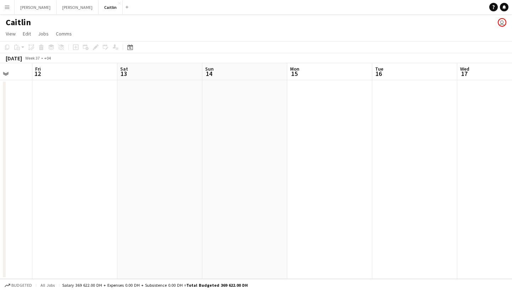
scroll to position [0, 223]
click at [8, 7] on app-icon "Menu" at bounding box center [7, 7] width 6 height 6
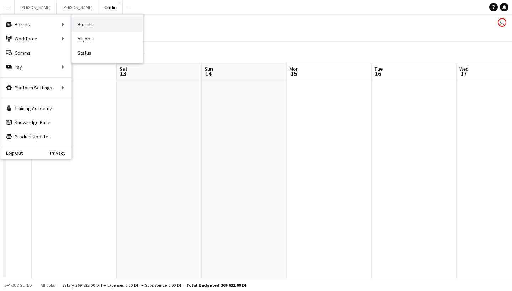
click at [103, 25] on link "Boards" at bounding box center [107, 24] width 71 height 14
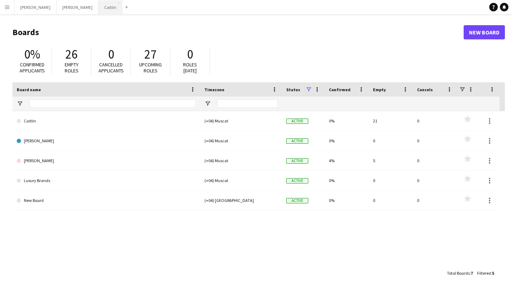
click at [98, 8] on button "[PERSON_NAME]" at bounding box center [110, 7] width 24 height 14
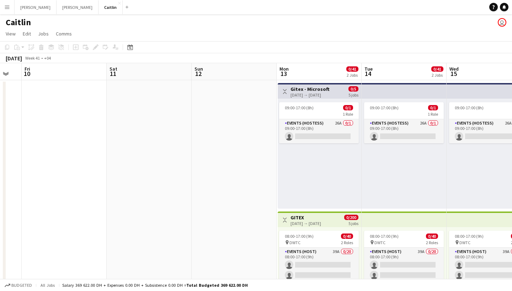
scroll to position [0, 189]
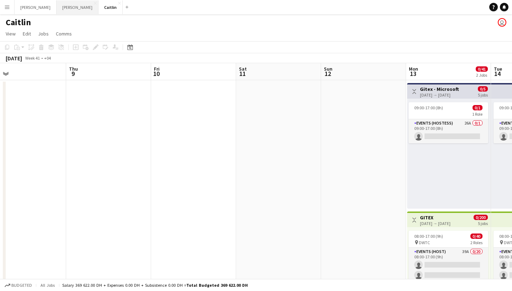
click at [57, 7] on button "[PERSON_NAME]" at bounding box center [78, 7] width 42 height 14
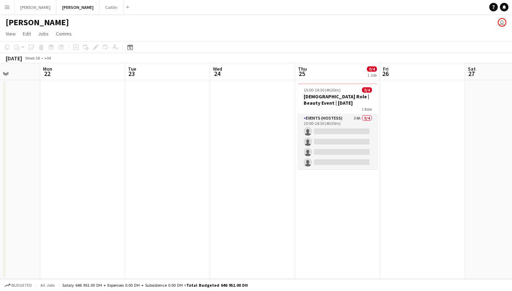
scroll to position [0, 301]
click at [5, 7] on app-icon "Menu" at bounding box center [7, 7] width 6 height 6
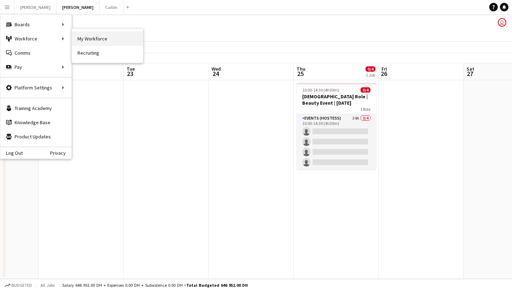
click at [85, 39] on link "My Workforce" at bounding box center [107, 39] width 71 height 14
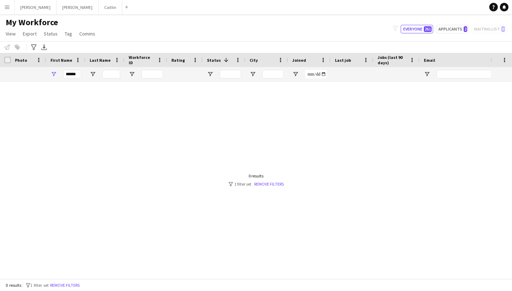
click at [11, 9] on button "Menu" at bounding box center [7, 7] width 14 height 14
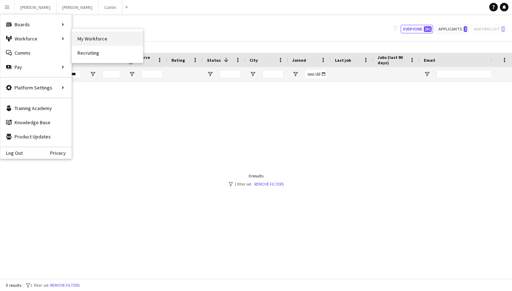
click at [86, 36] on link "My Workforce" at bounding box center [107, 39] width 71 height 14
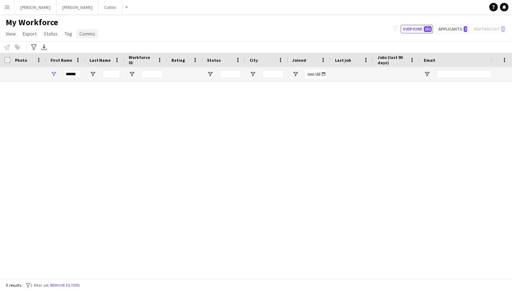
type input "**********"
type input "******"
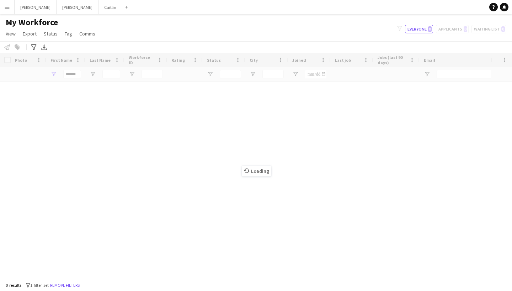
click at [76, 76] on div "Loading" at bounding box center [256, 166] width 512 height 226
click at [76, 76] on input "******" at bounding box center [72, 74] width 18 height 9
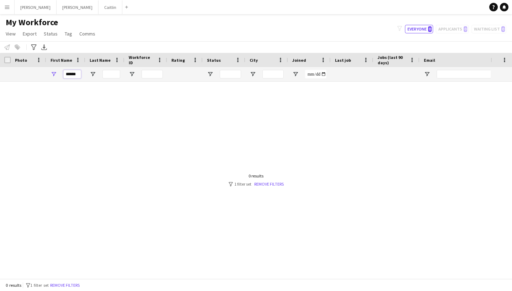
click at [76, 76] on input "******" at bounding box center [72, 74] width 18 height 9
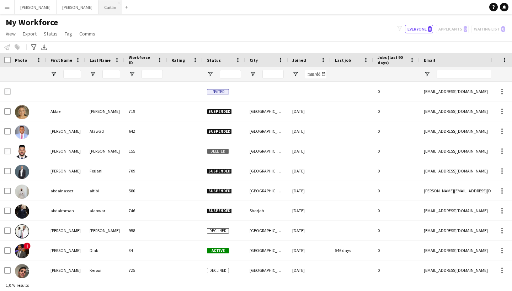
click at [98, 12] on button "[PERSON_NAME]" at bounding box center [110, 7] width 24 height 14
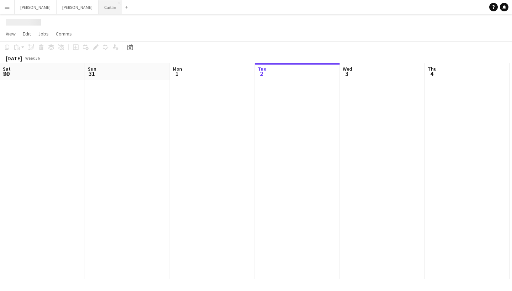
scroll to position [0, 170]
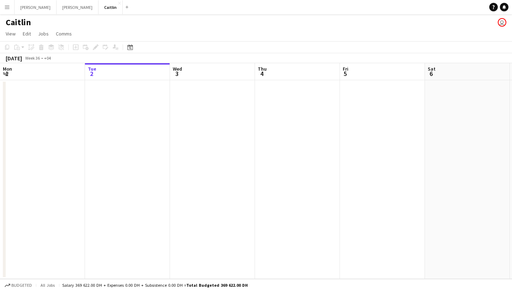
click at [8, 9] on app-icon "Menu" at bounding box center [7, 7] width 6 height 6
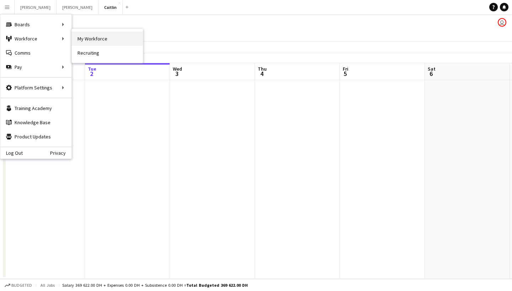
click at [89, 40] on link "My Workforce" at bounding box center [107, 39] width 71 height 14
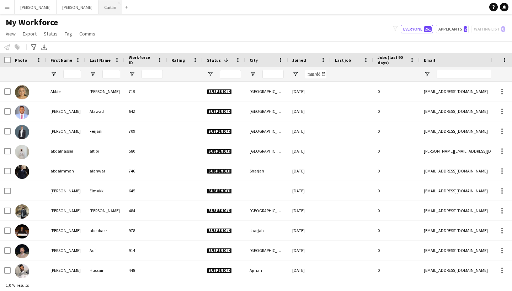
click at [98, 10] on button "[PERSON_NAME]" at bounding box center [110, 7] width 24 height 14
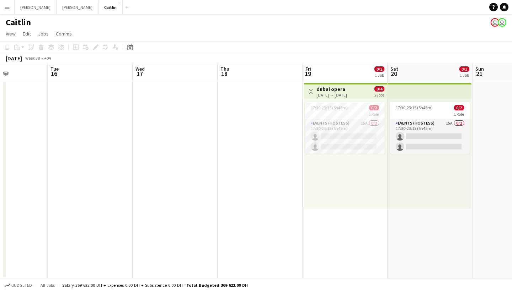
scroll to position [0, 284]
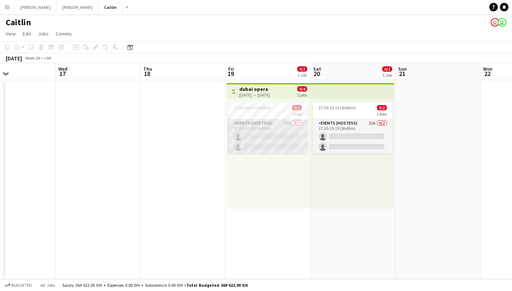
click at [285, 143] on app-card-role "Events (Hostess) 15A 0/2 17:30-23:15 (5h45m) single-neutral-actions single-neut…" at bounding box center [268, 136] width 80 height 34
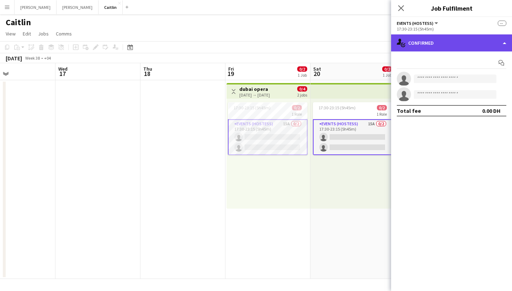
click at [466, 44] on div "single-neutral-actions-check-2 Confirmed" at bounding box center [451, 42] width 121 height 17
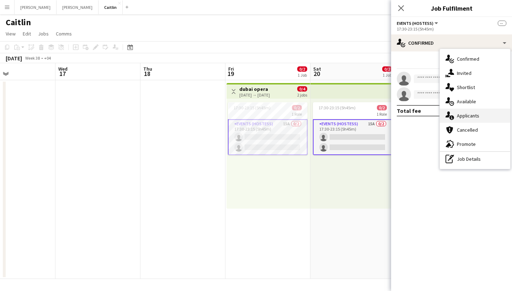
click at [467, 116] on span "Applicants" at bounding box center [468, 116] width 22 height 6
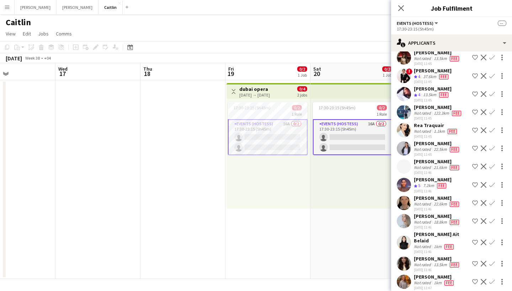
scroll to position [91, 0]
click at [430, 132] on div "Not rated" at bounding box center [423, 132] width 18 height 6
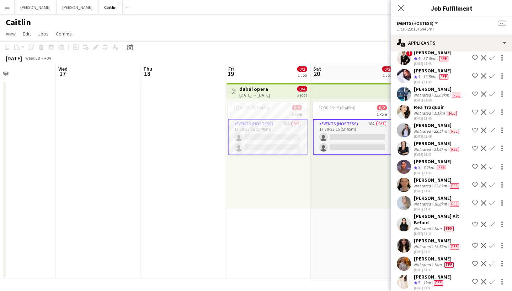
scroll to position [113, 0]
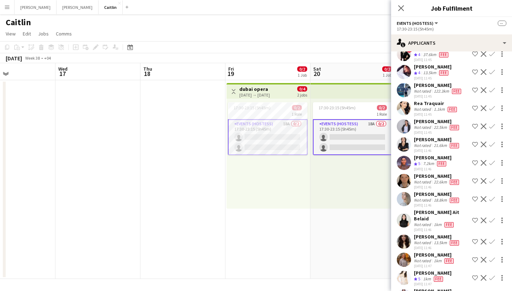
click at [421, 172] on div "[PERSON_NAME] Not rated 11.5km Fee [DATE] 11:44 Shortlist crew Decline Confirm …" at bounding box center [451, 138] width 121 height 337
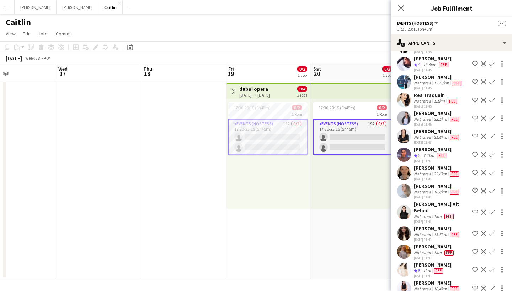
scroll to position [123, 0]
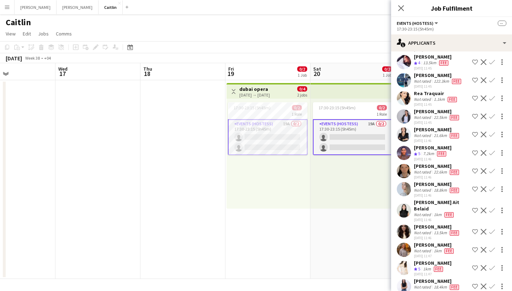
click at [421, 178] on div "[DATE] 11:46" at bounding box center [437, 177] width 47 height 5
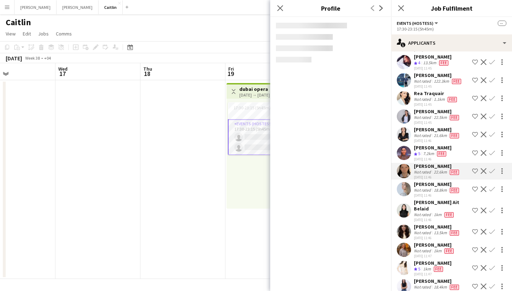
click at [422, 187] on div "[PERSON_NAME]" at bounding box center [437, 184] width 47 height 6
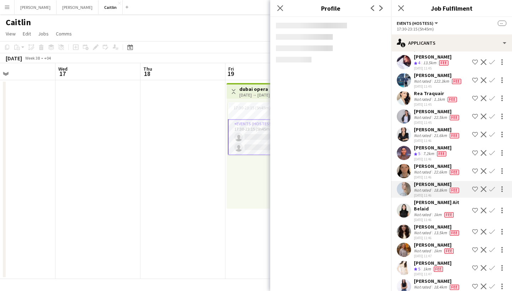
scroll to position [144, 0]
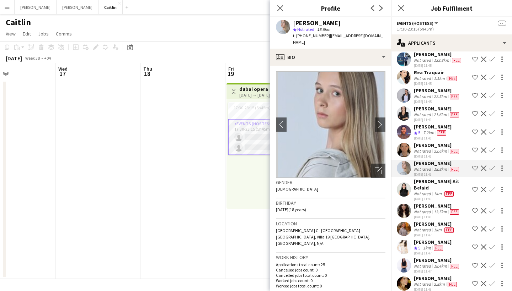
click at [420, 191] on div "Not rated" at bounding box center [423, 194] width 18 height 6
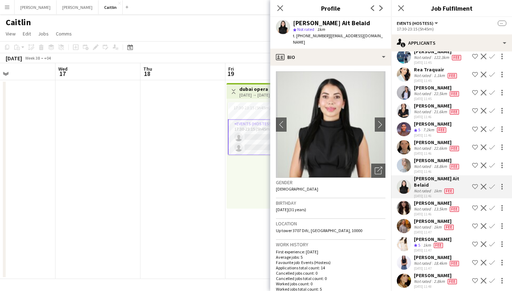
scroll to position [145, 0]
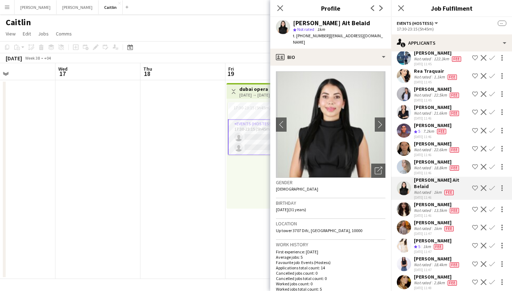
click at [424, 220] on div "[PERSON_NAME]" at bounding box center [434, 223] width 41 height 6
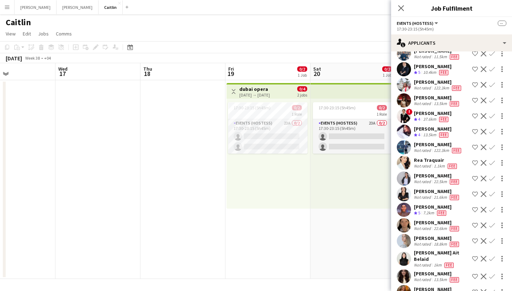
scroll to position [43, 0]
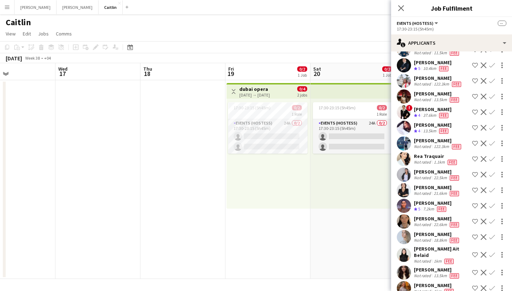
click at [0, 7] on button "Menu" at bounding box center [7, 7] width 14 height 14
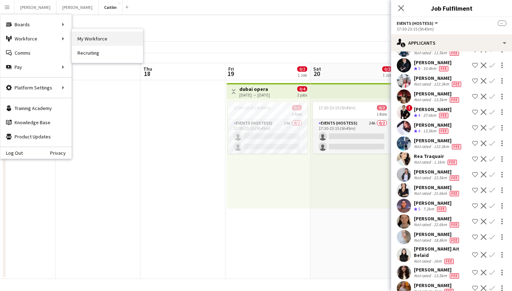
click at [94, 33] on link "My Workforce" at bounding box center [107, 39] width 71 height 14
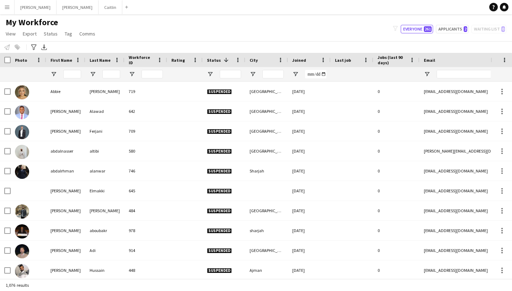
click at [9, 14] on button "Menu" at bounding box center [7, 7] width 14 height 14
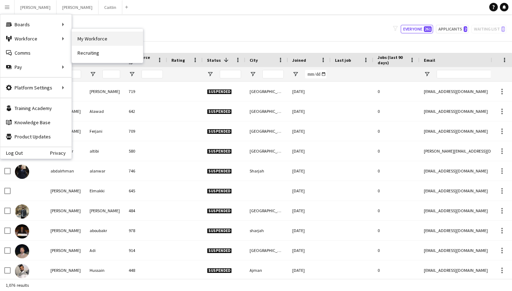
click at [103, 37] on link "My Workforce" at bounding box center [107, 39] width 71 height 14
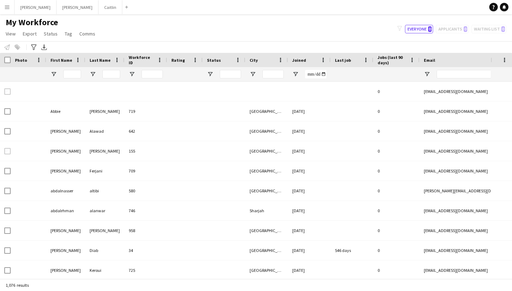
click at [7, 16] on main "My Workforce View Views Default view New view Update view Delete view Edit name…" at bounding box center [256, 148] width 512 height 268
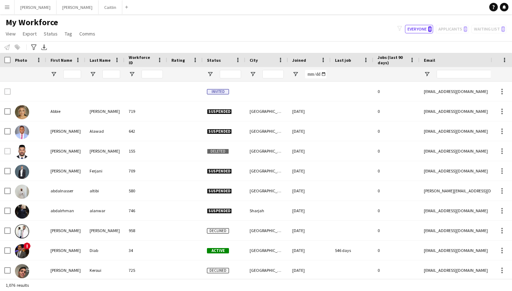
click at [7, 14] on button "Menu" at bounding box center [7, 7] width 14 height 14
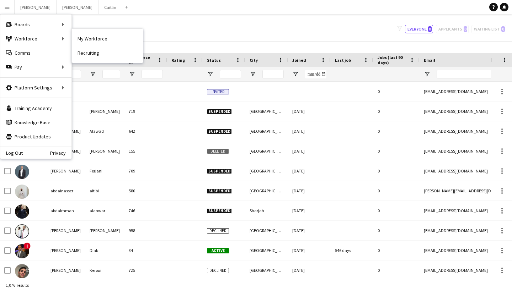
click at [89, 39] on link "My Workforce" at bounding box center [107, 39] width 71 height 14
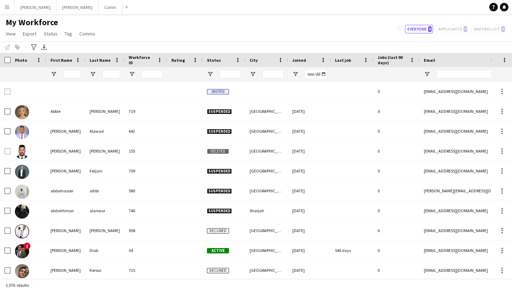
type input "**********"
